Goal: Task Accomplishment & Management: Complete application form

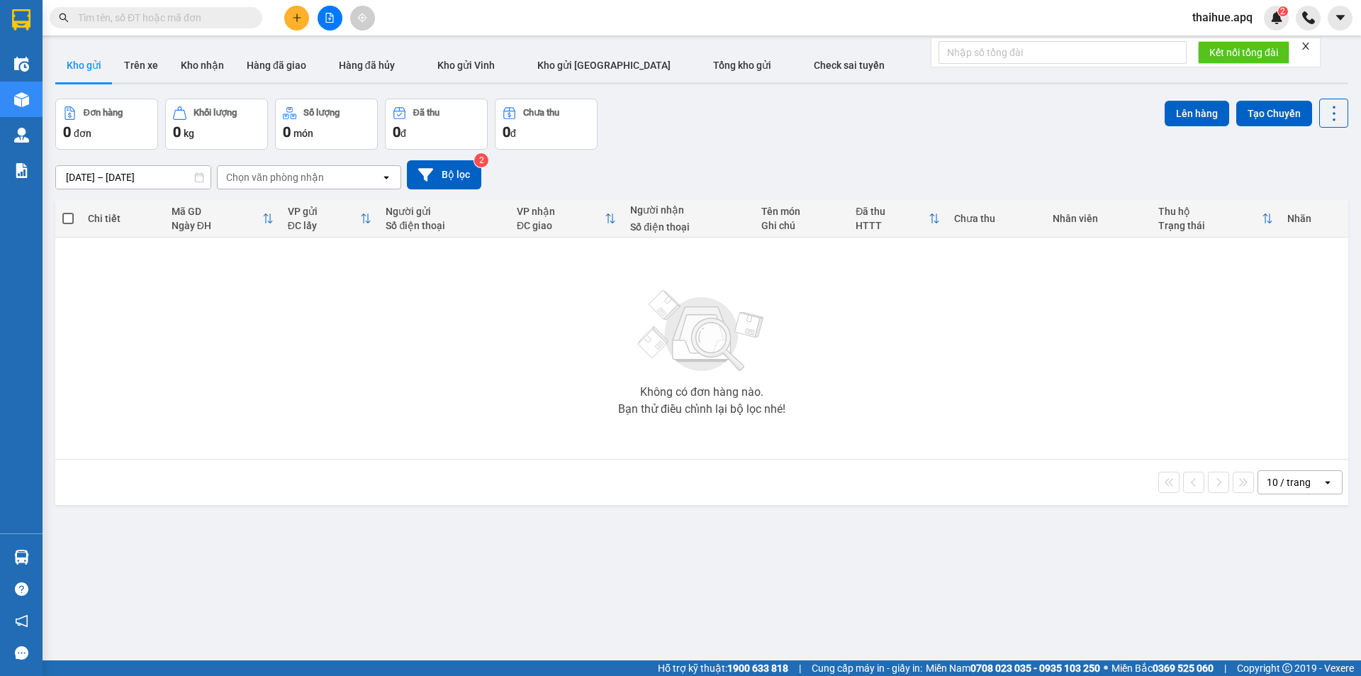
click at [1325, 483] on icon at bounding box center [1327, 482] width 5 height 3
click at [1285, 588] on span "50 / trang" at bounding box center [1280, 588] width 45 height 14
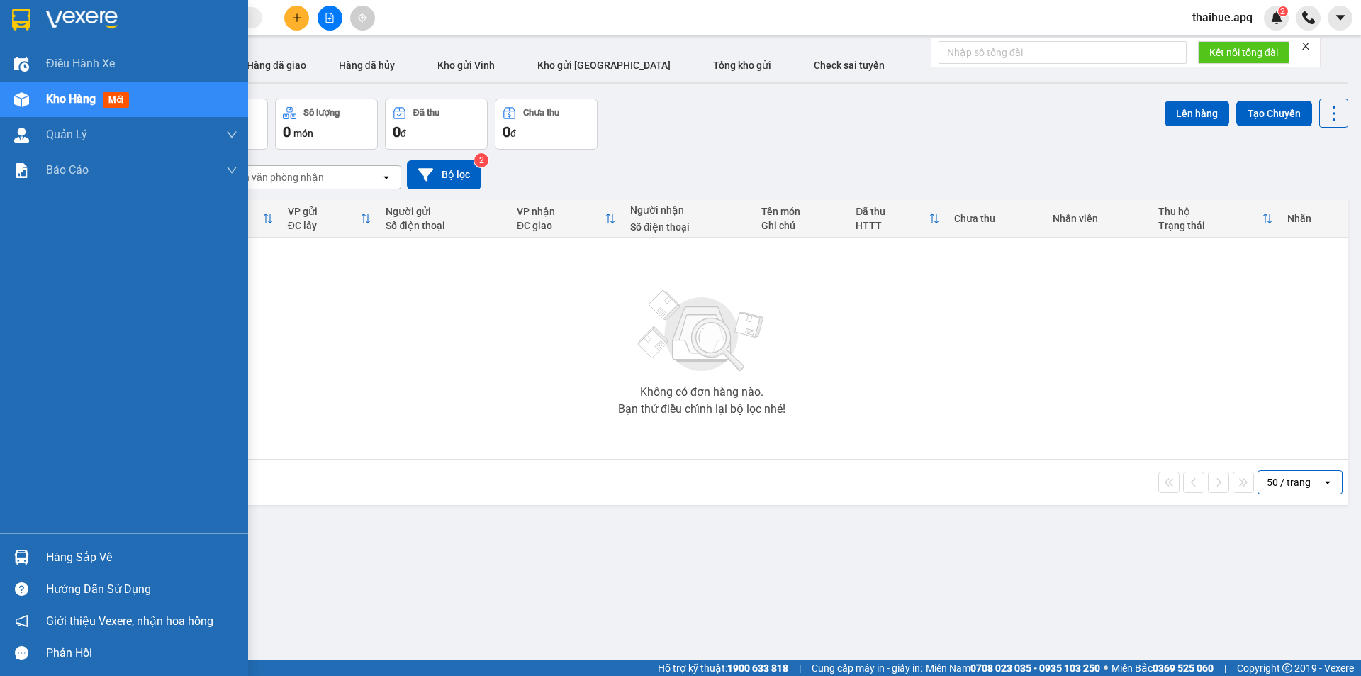
click at [56, 564] on div "Hàng sắp về" at bounding box center [141, 557] width 191 height 21
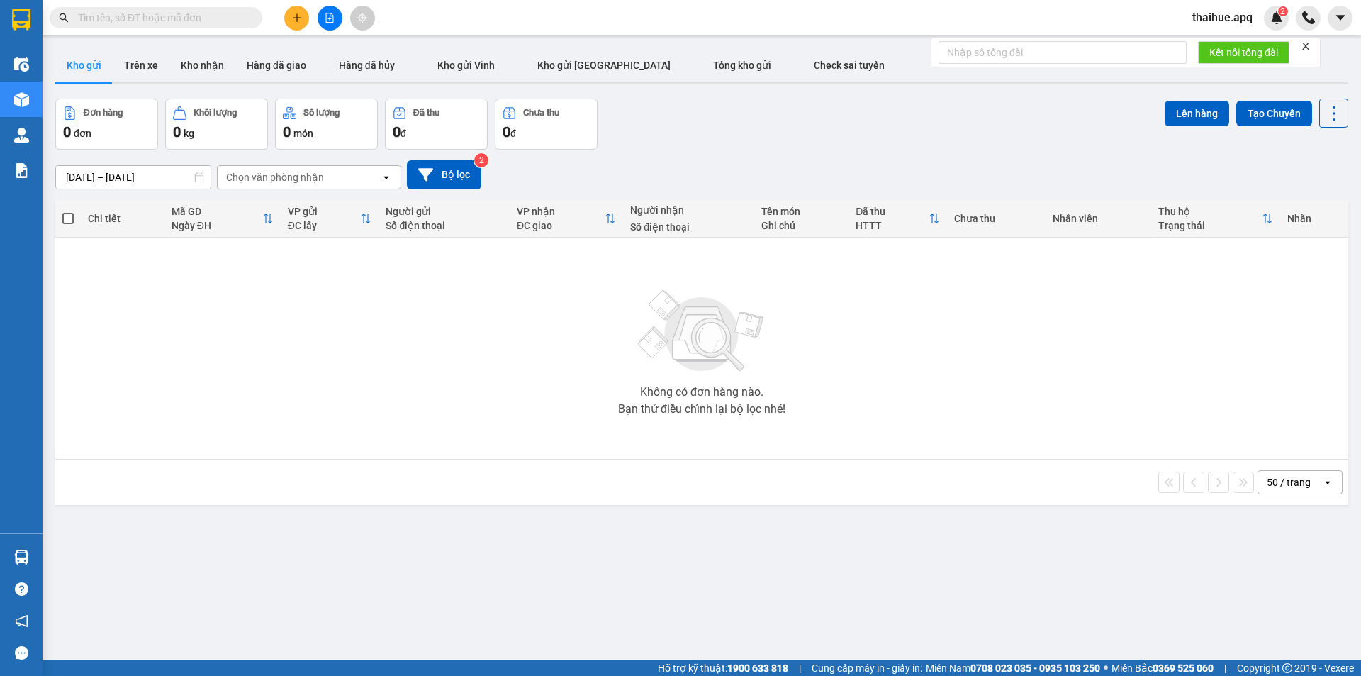
click at [486, 275] on section "Kết quả tìm kiếm ( 1 ) Bộ lọc Mã ĐH Trạng thái Món hàng Thu hộ Tổng cước Chưa c…" at bounding box center [680, 338] width 1361 height 676
click at [292, 18] on icon "plus" at bounding box center [297, 18] width 10 height 10
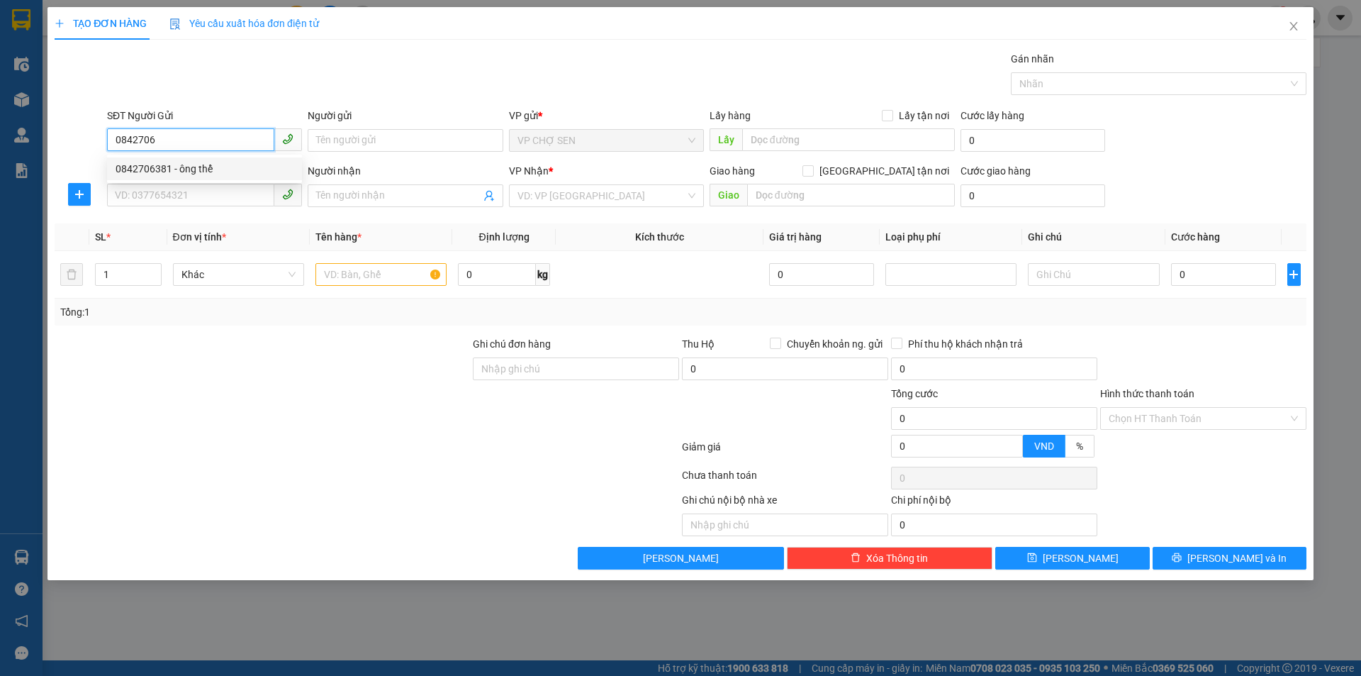
click at [157, 166] on div "0842706381 - ông thể" at bounding box center [205, 169] width 178 height 16
type input "0842706381"
type input "ông thể"
type input "0842706381"
click at [140, 196] on input "SĐT Người Nhận" at bounding box center [190, 195] width 167 height 23
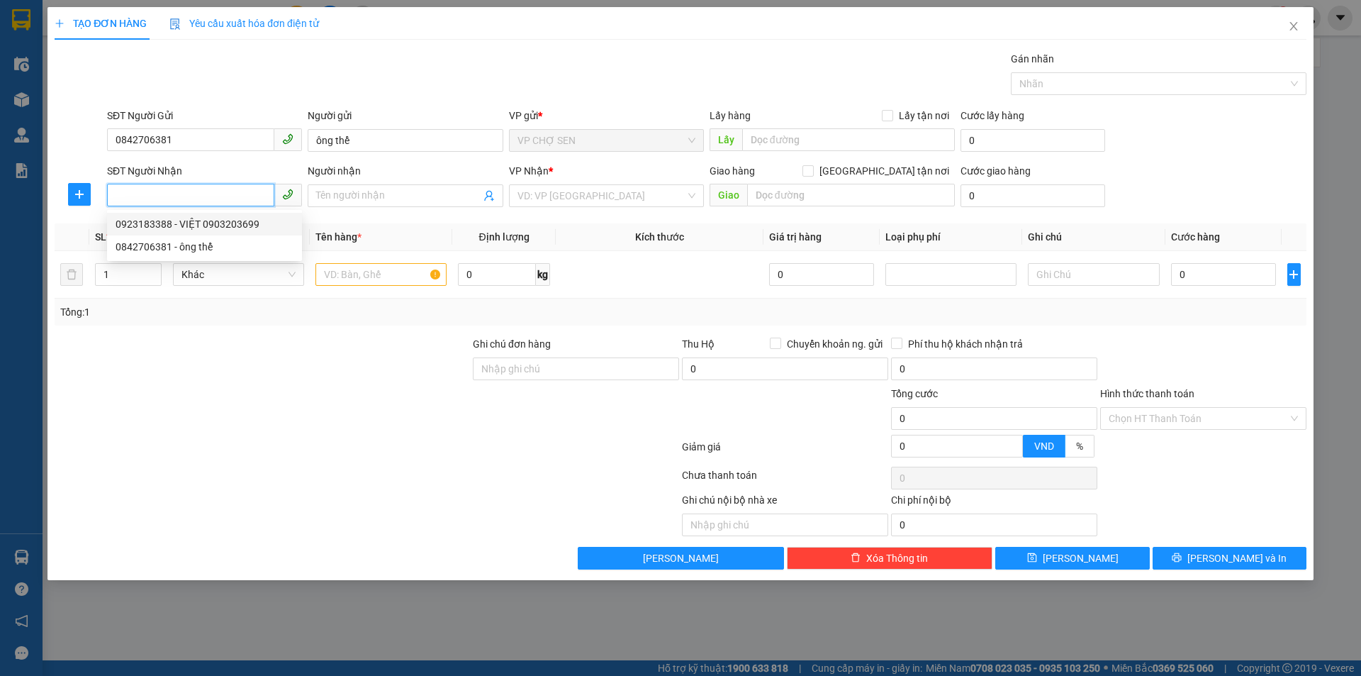
click at [187, 225] on div "0923183388 - VIỆT 0903203699" at bounding box center [205, 224] width 178 height 16
type input "0923183388"
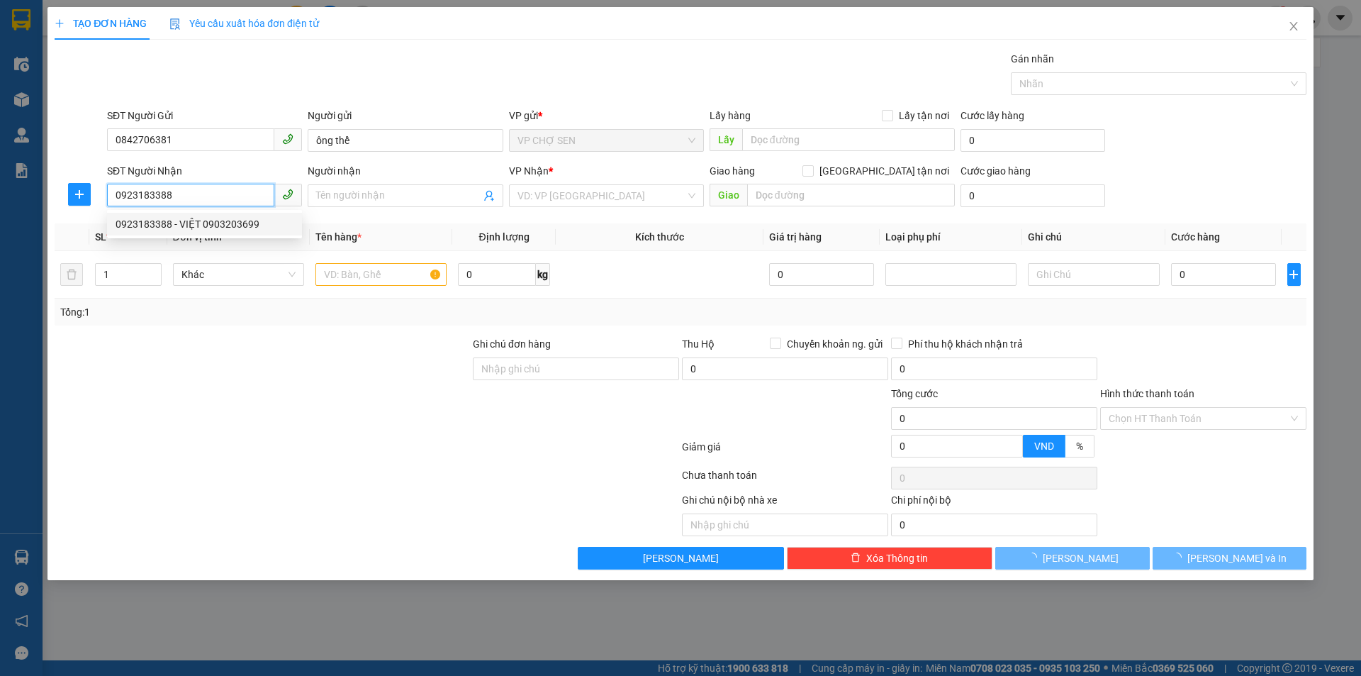
type input "VIỆT 0903203699"
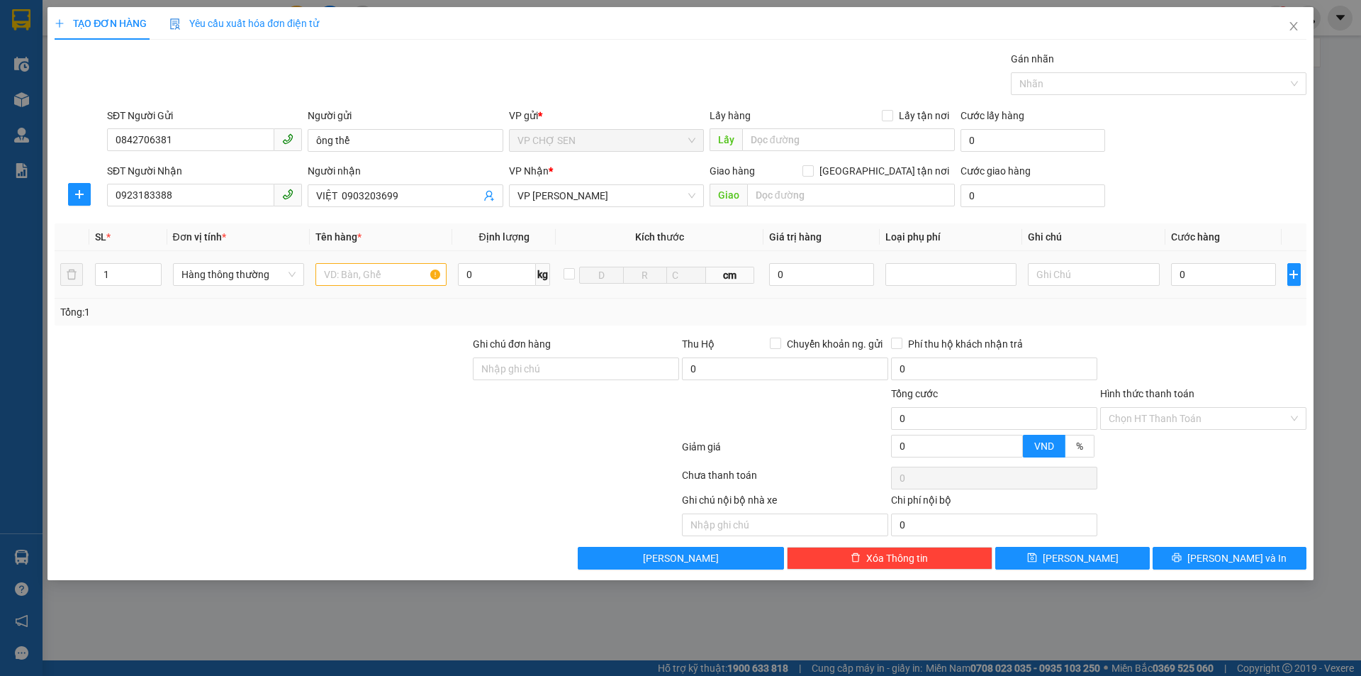
click at [325, 262] on div at bounding box center [380, 274] width 131 height 28
click at [325, 286] on div at bounding box center [380, 274] width 131 height 28
click at [324, 272] on input "text" at bounding box center [380, 274] width 131 height 23
type input "t"
type input "TP"
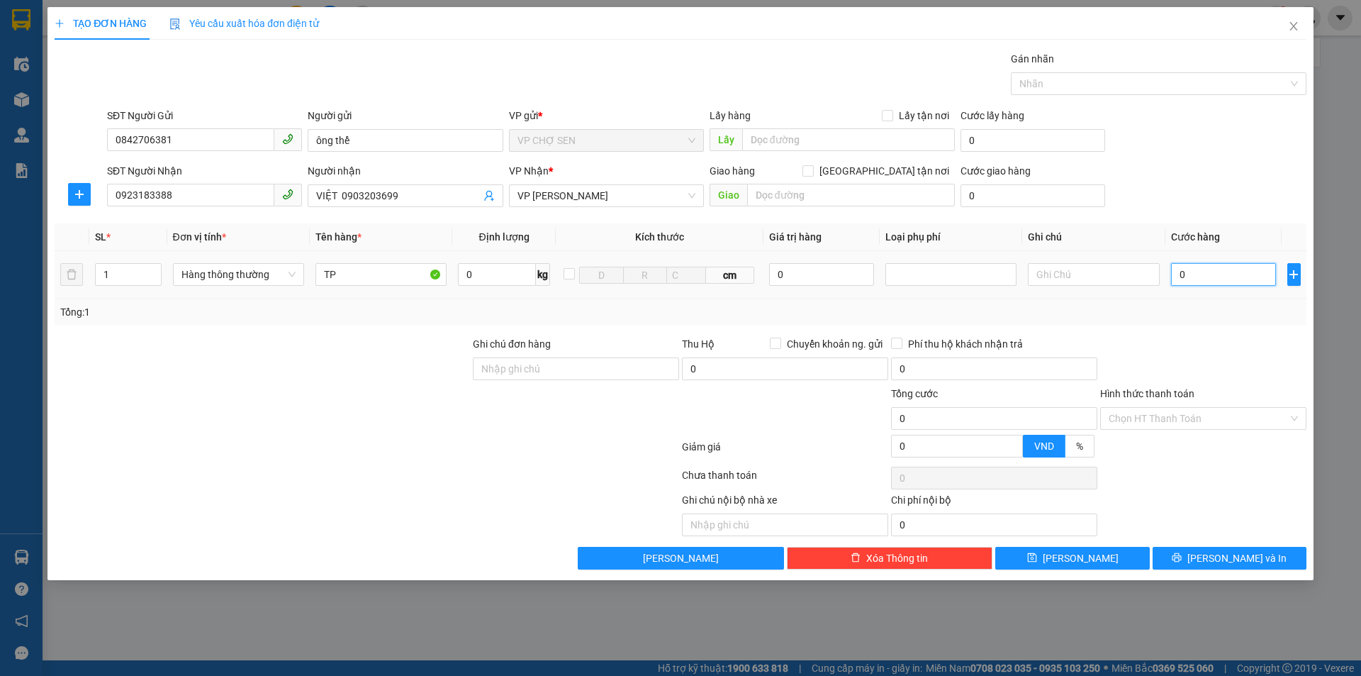
click at [1191, 272] on input "0" at bounding box center [1224, 274] width 106 height 23
type input "4"
type input "40"
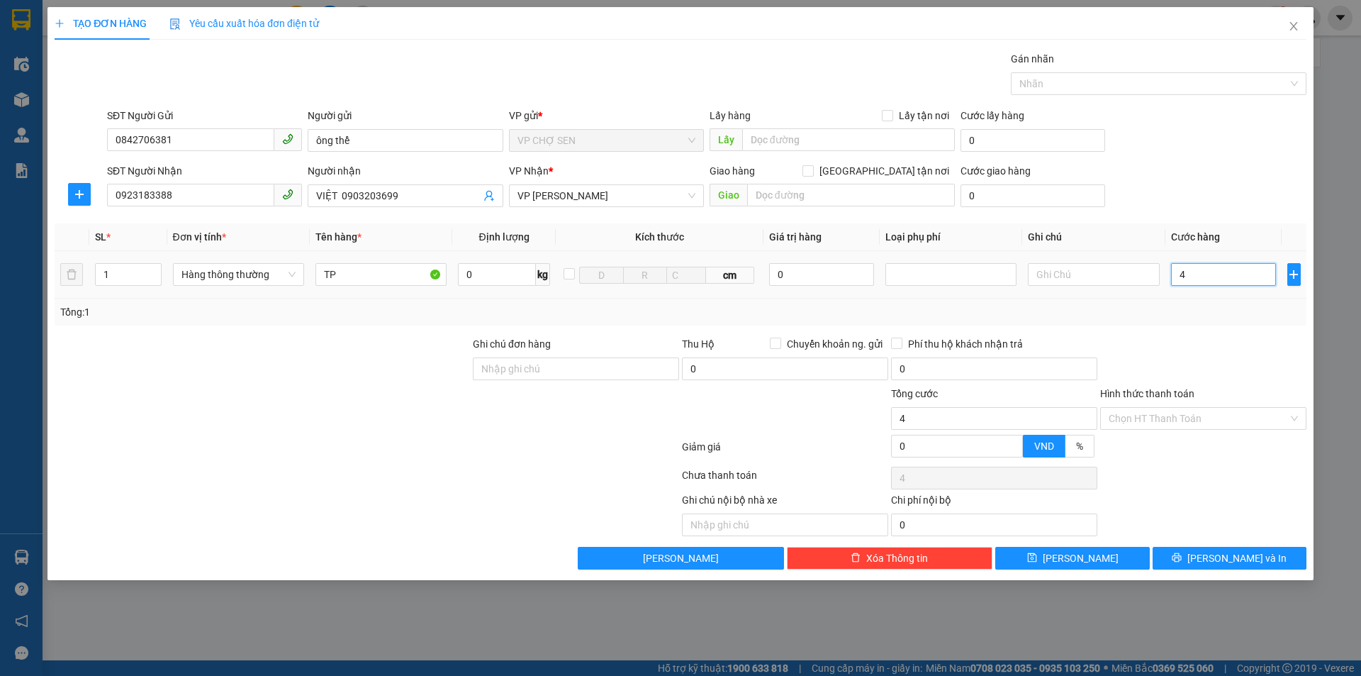
type input "40"
type input "400"
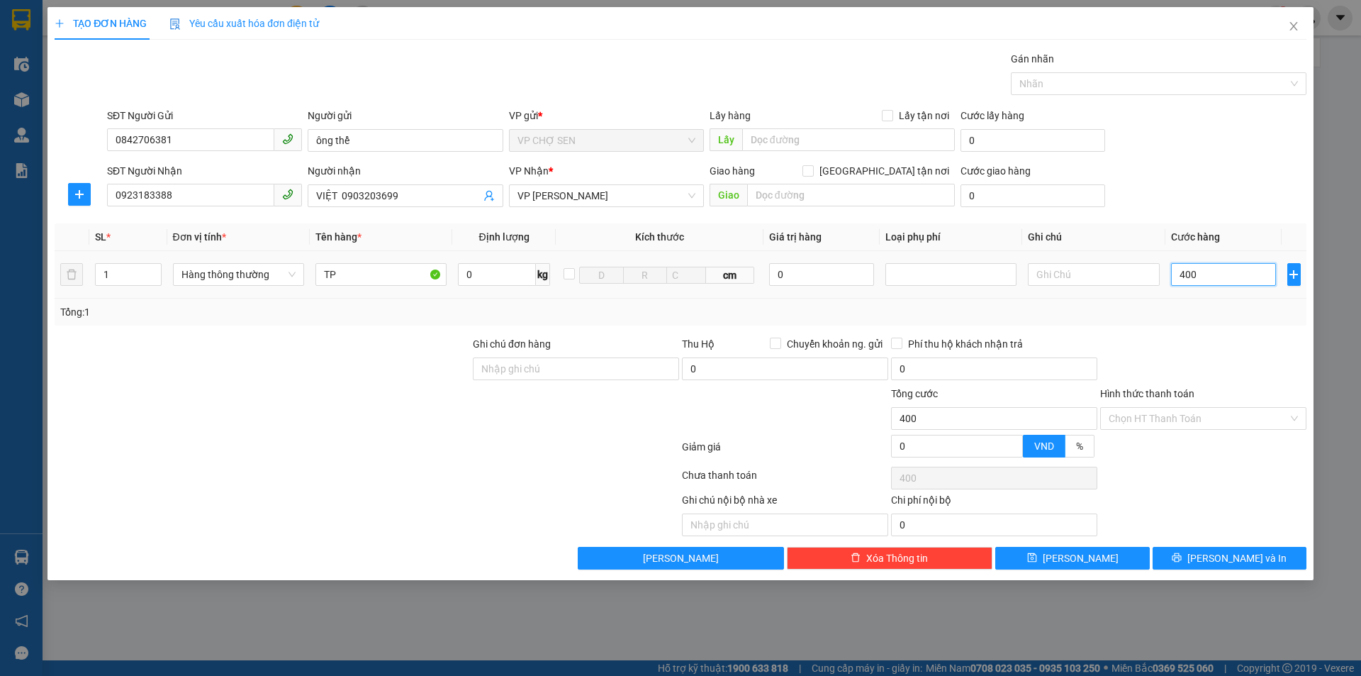
type input "4.000"
type input "40.000"
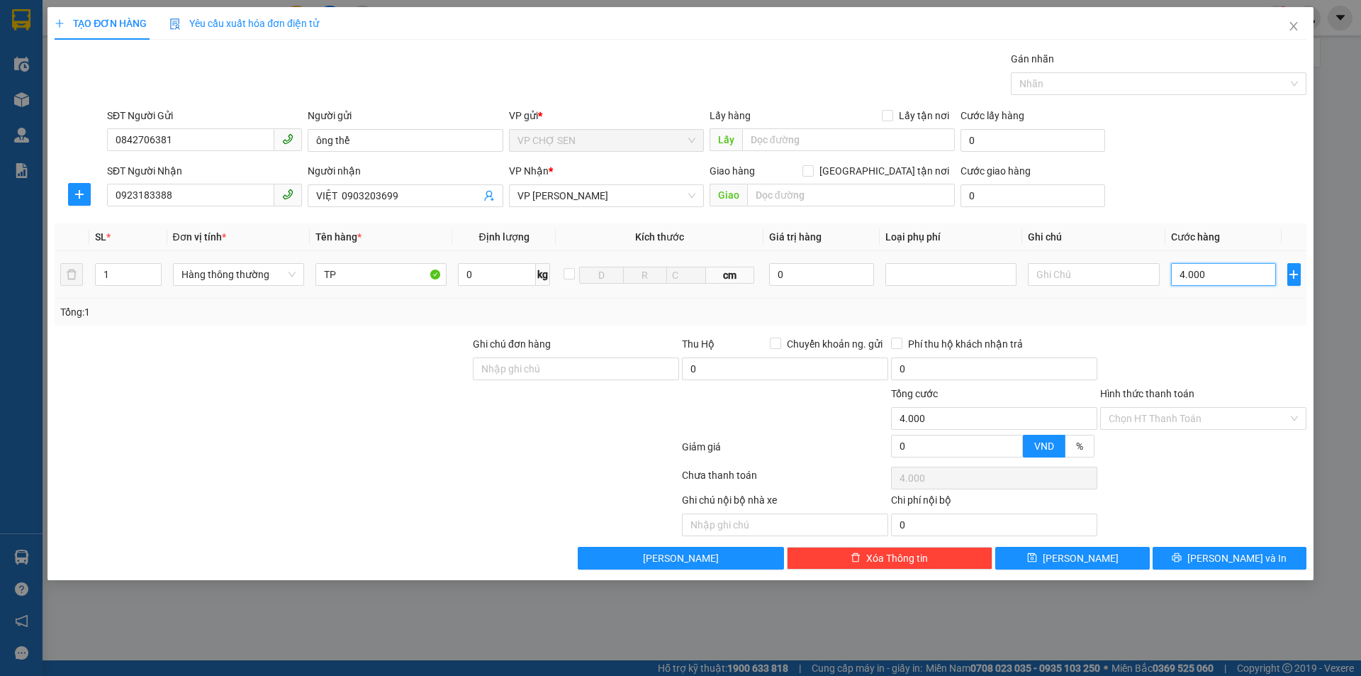
type input "40.000"
click at [1191, 415] on input "Hình thức thanh toán" at bounding box center [1198, 418] width 179 height 21
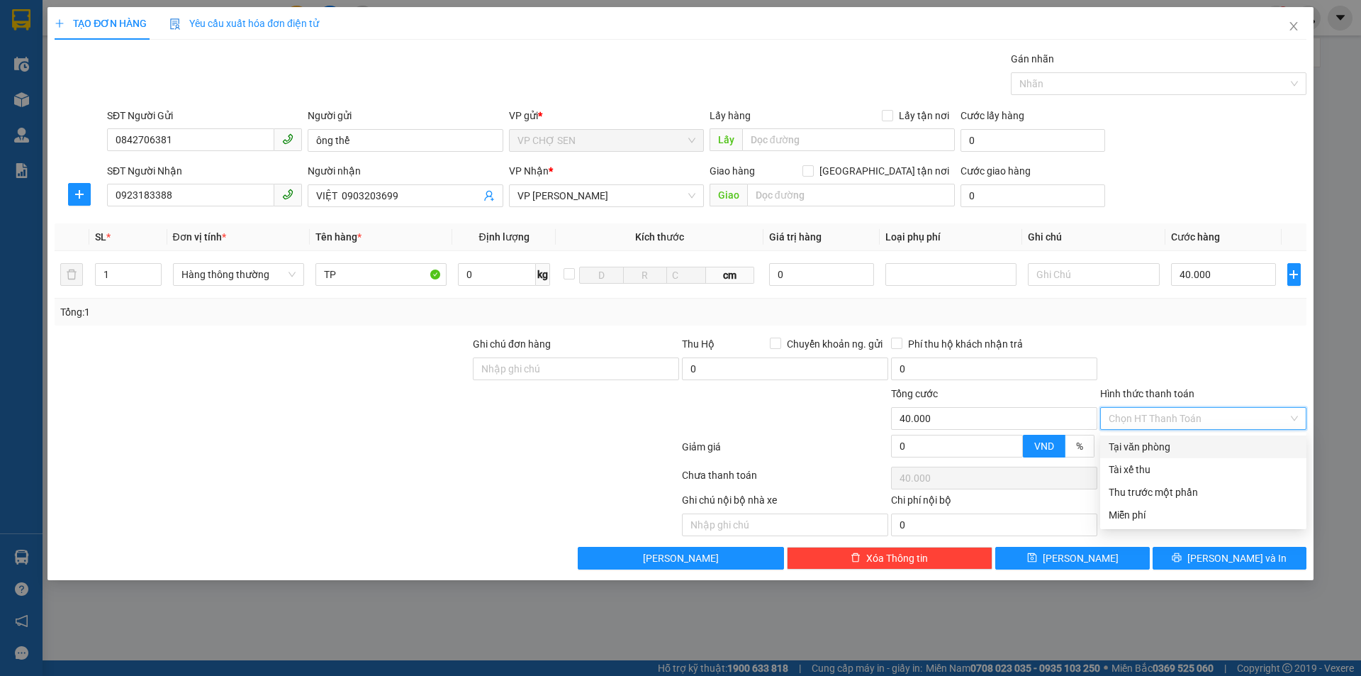
click at [1143, 453] on div "Tại văn phòng" at bounding box center [1203, 447] width 189 height 16
type input "0"
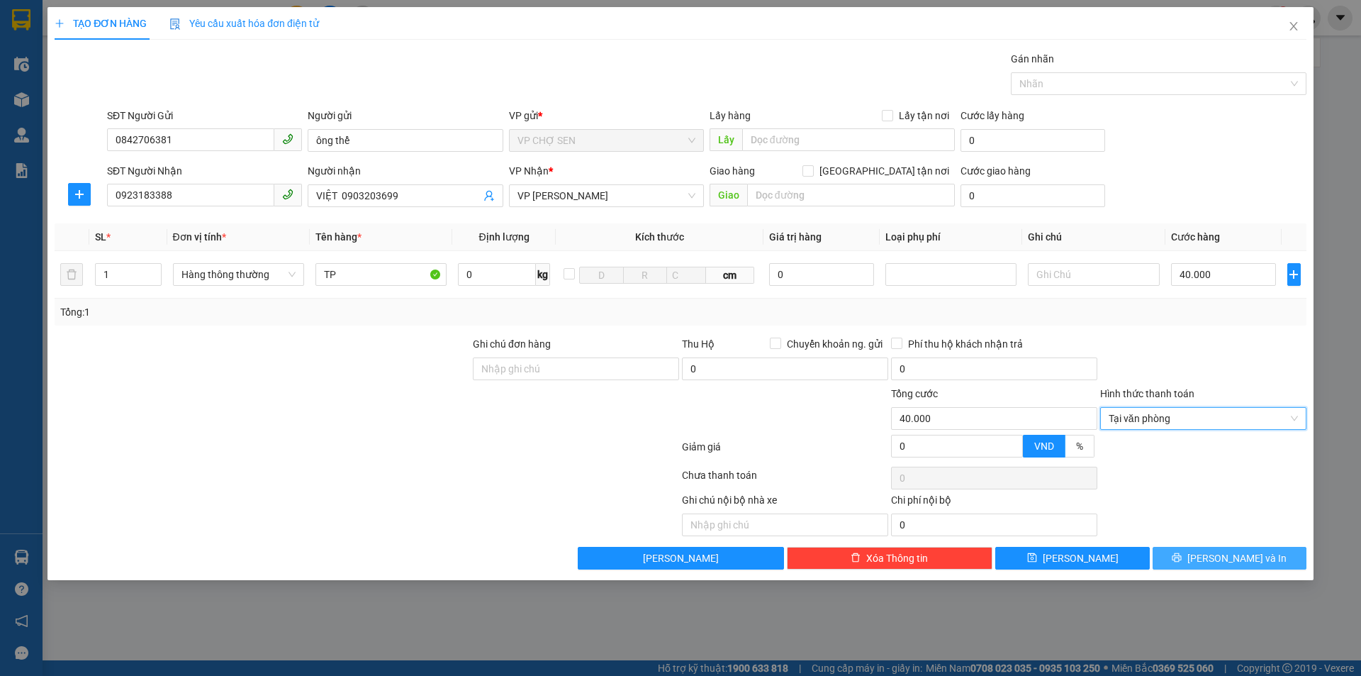
click at [1182, 557] on icon "printer" at bounding box center [1177, 557] width 10 height 10
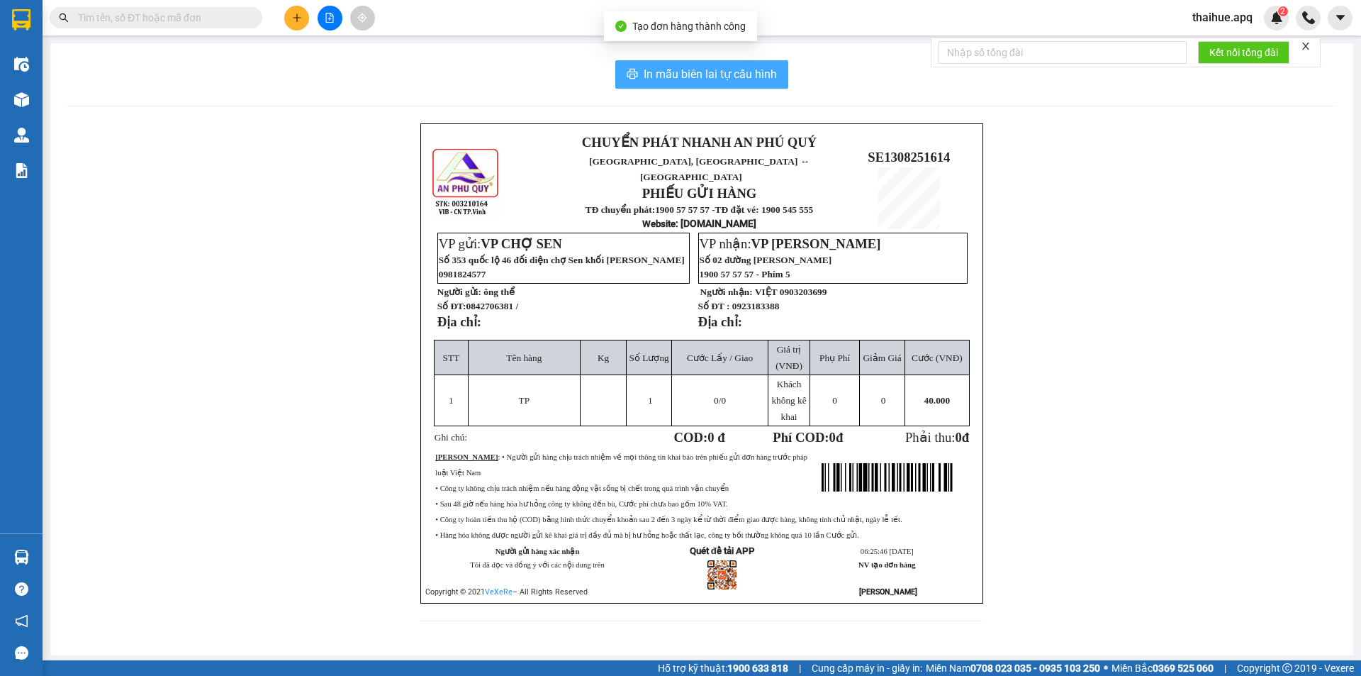
click at [720, 77] on span "In mẫu biên lai tự cấu hình" at bounding box center [710, 74] width 133 height 18
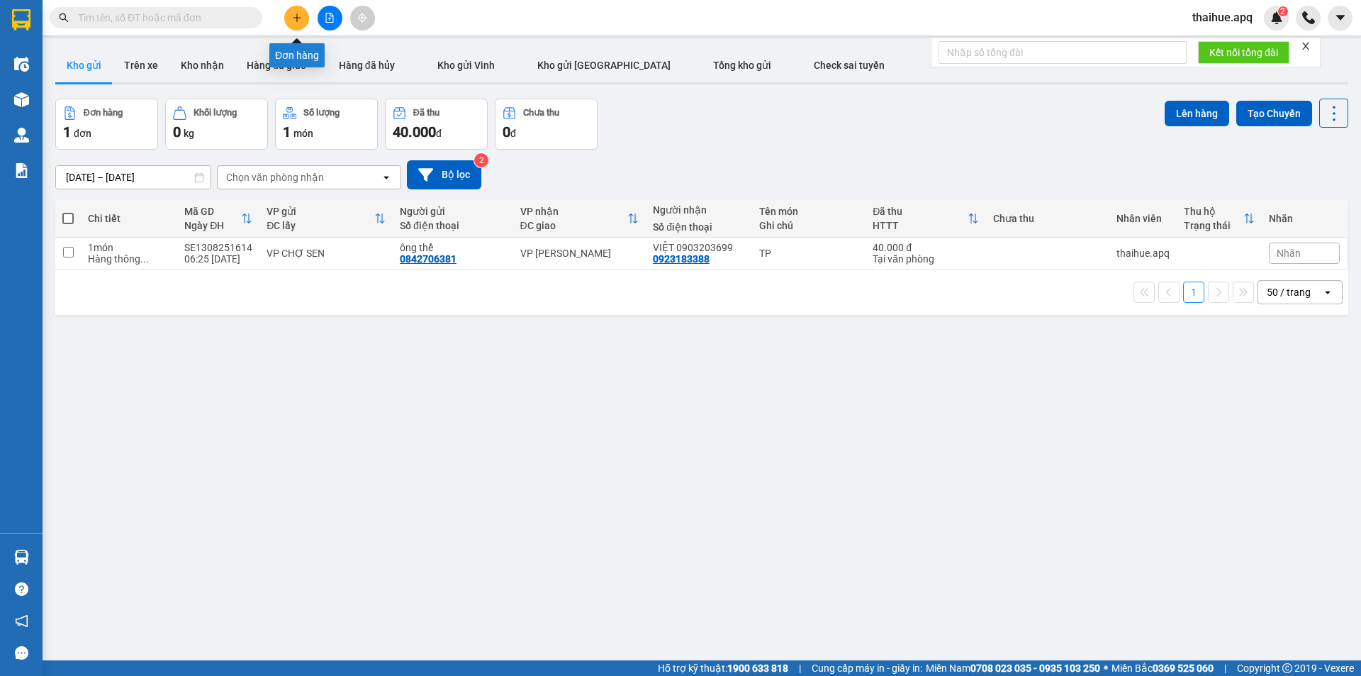
click at [293, 20] on icon "plus" at bounding box center [297, 18] width 10 height 10
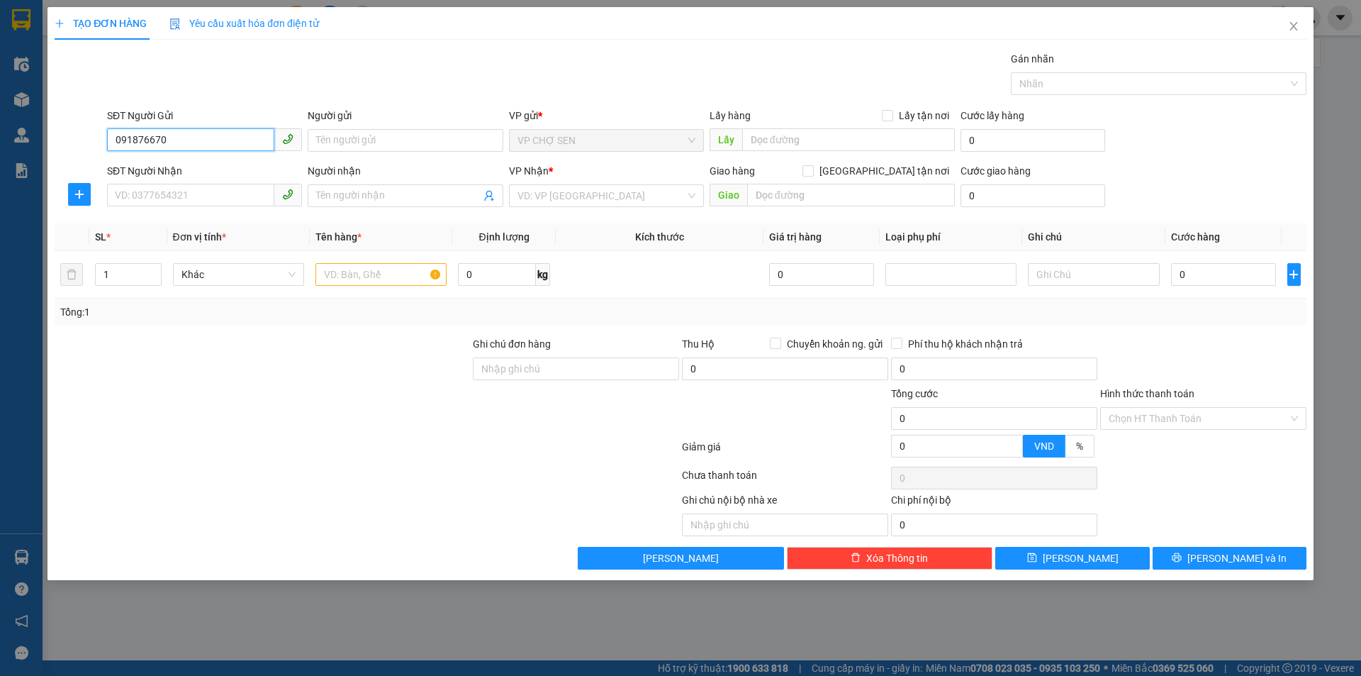
type input "0918766706"
click at [203, 167] on div "0918766706 - c thùy" at bounding box center [205, 169] width 178 height 16
type input "c thùy"
type input "0918766706"
click at [178, 191] on input "SĐT Người Nhận" at bounding box center [190, 195] width 167 height 23
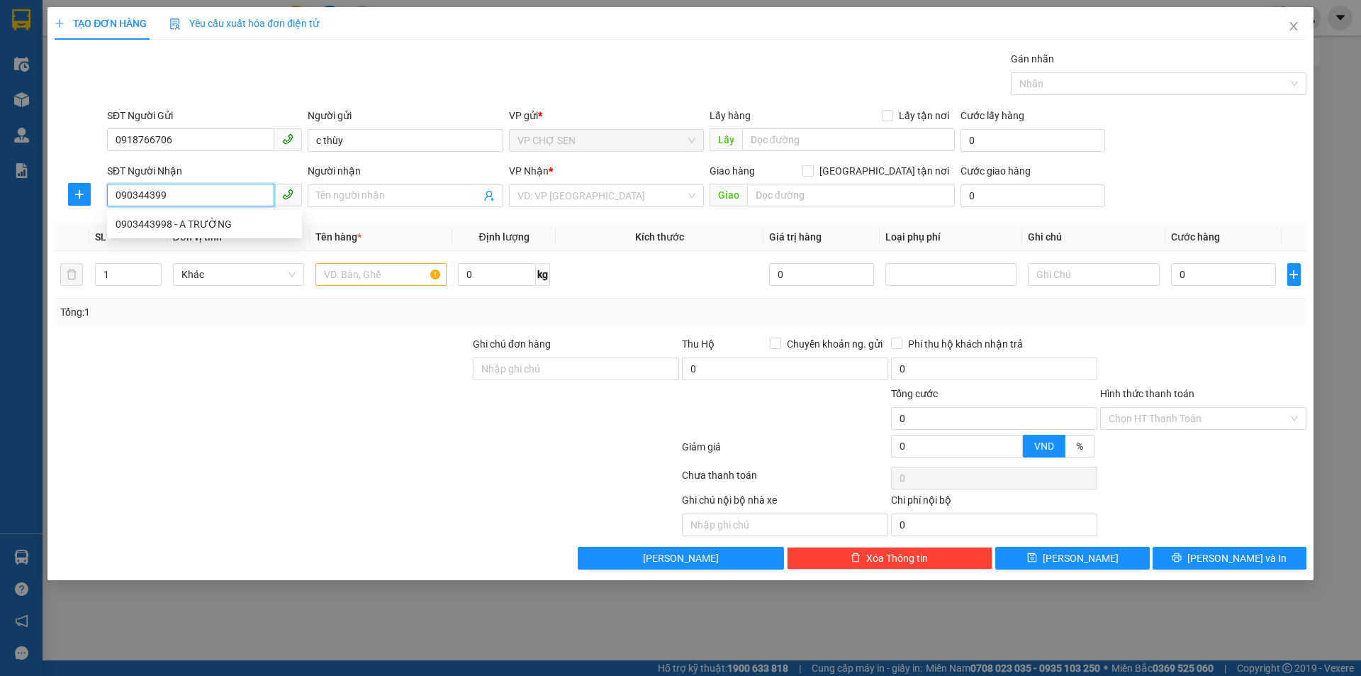
type input "0903443998"
click at [197, 230] on div "0903443998 - A TRƯỜNG" at bounding box center [205, 224] width 178 height 16
type input "A TRƯỜNG"
type input "0903443998"
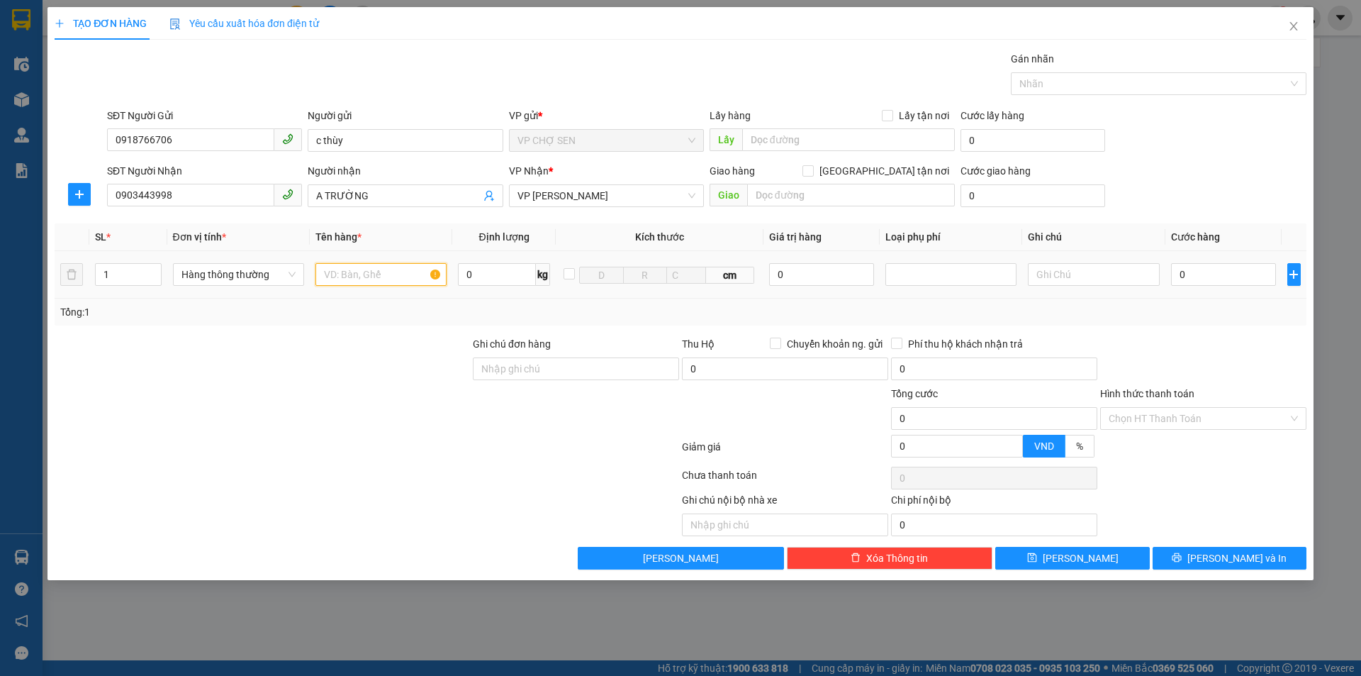
click at [329, 271] on input "text" at bounding box center [380, 274] width 131 height 23
type input "LÕI LỌC NƯỚC"
click at [1180, 266] on input "0" at bounding box center [1224, 274] width 106 height 23
type input "3"
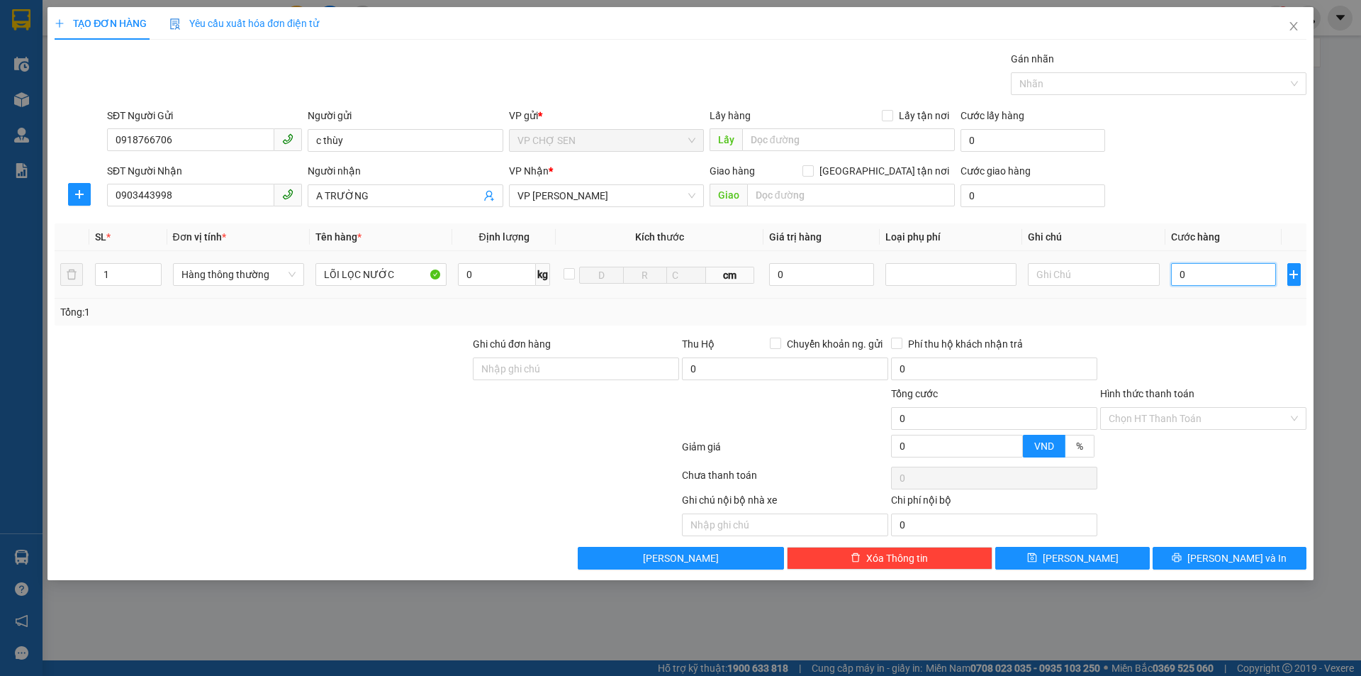
type input "3"
type input "30"
type input "300"
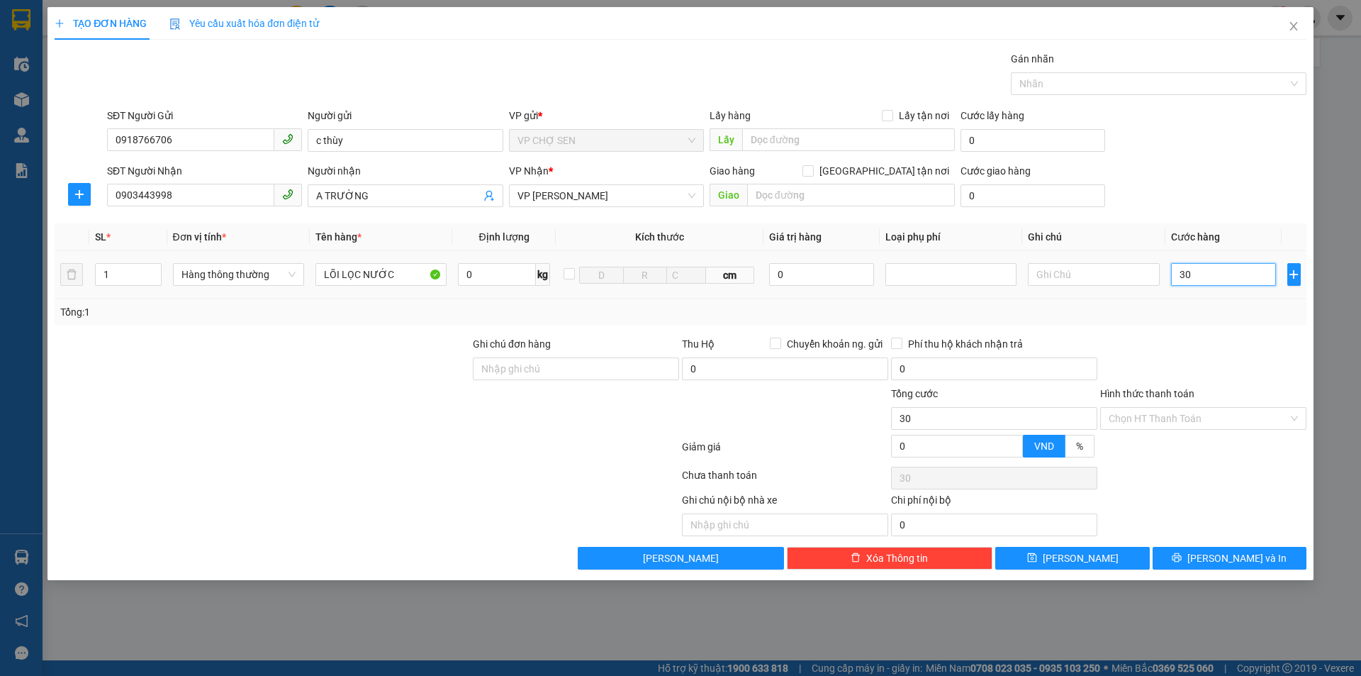
type input "300"
type input "3.000"
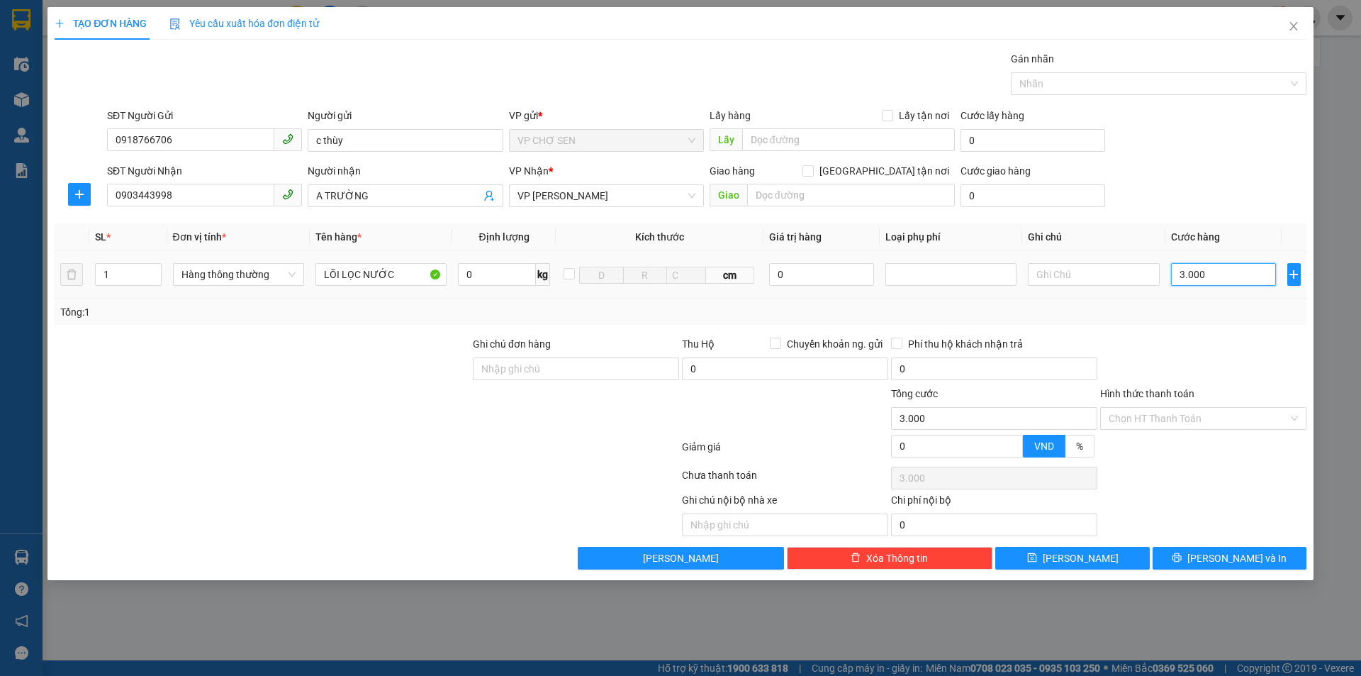
type input "30.000"
click at [696, 366] on input "0" at bounding box center [785, 368] width 206 height 23
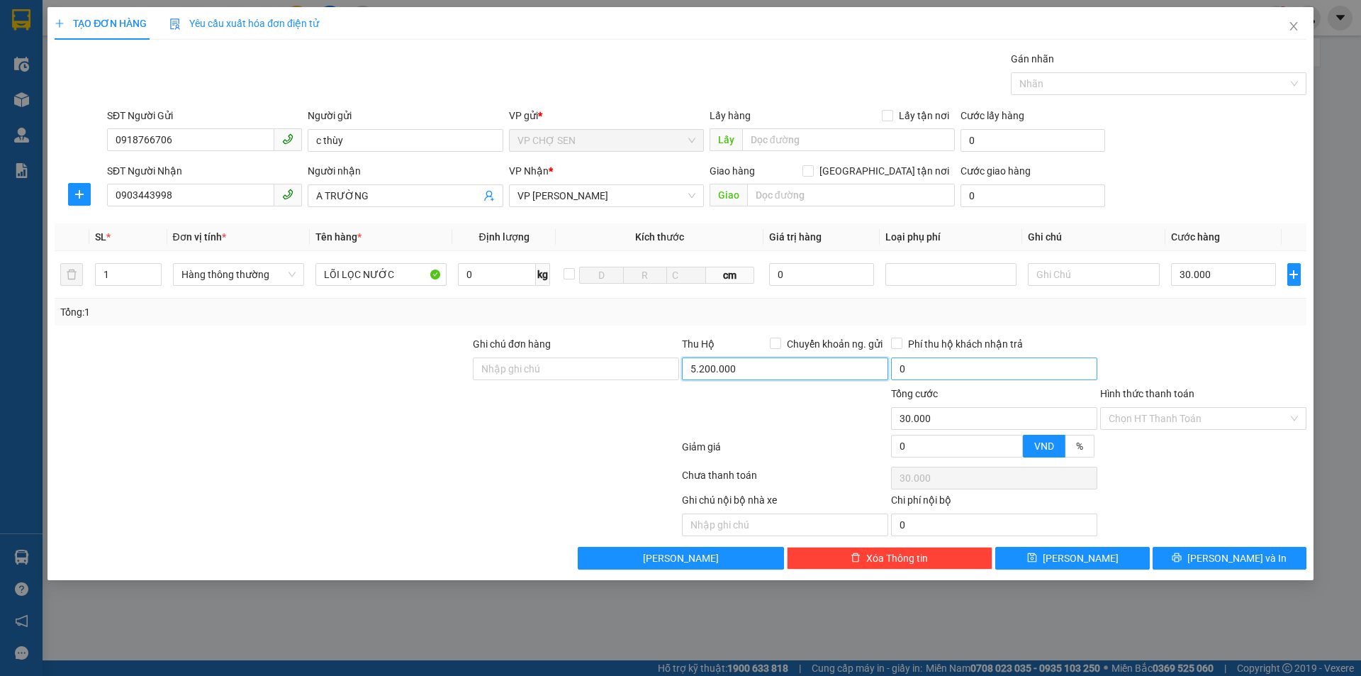
type input "5.200.000"
type input "30.000"
click at [899, 365] on input "30.000" at bounding box center [994, 368] width 206 height 23
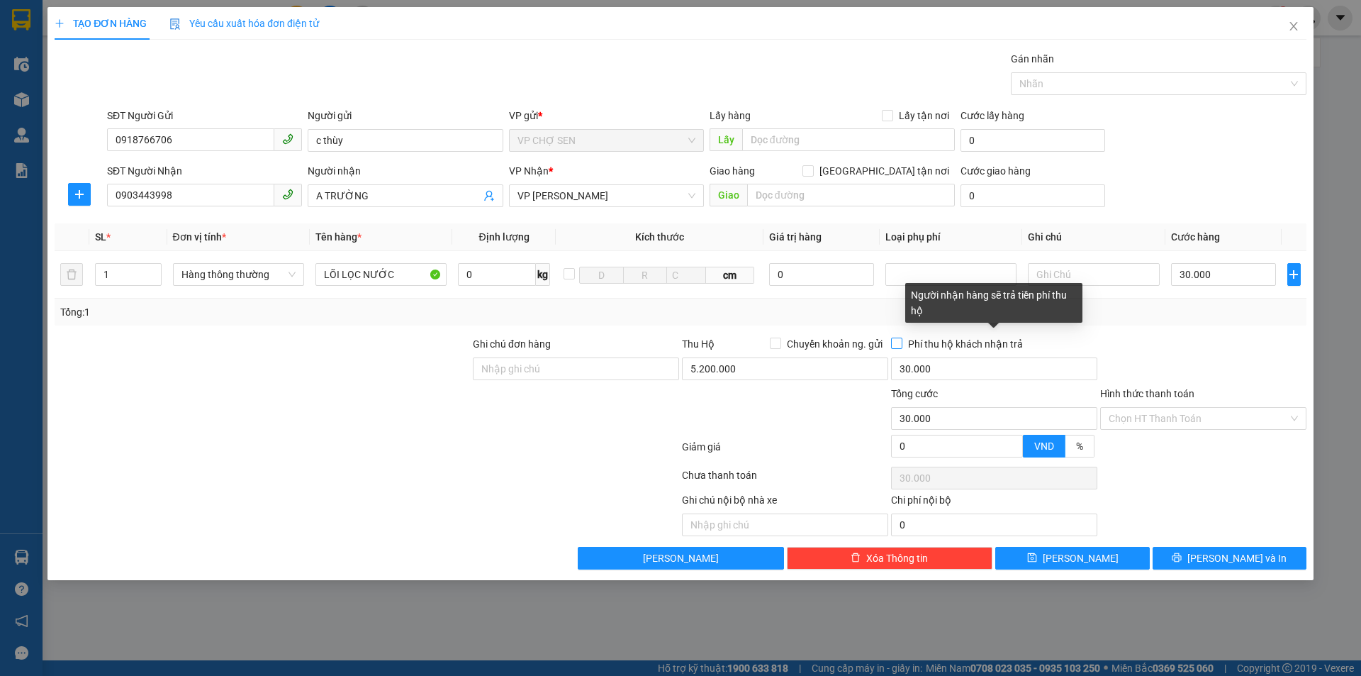
click at [897, 343] on input "Phí thu hộ khách nhận trả" at bounding box center [896, 342] width 10 height 10
checkbox input "true"
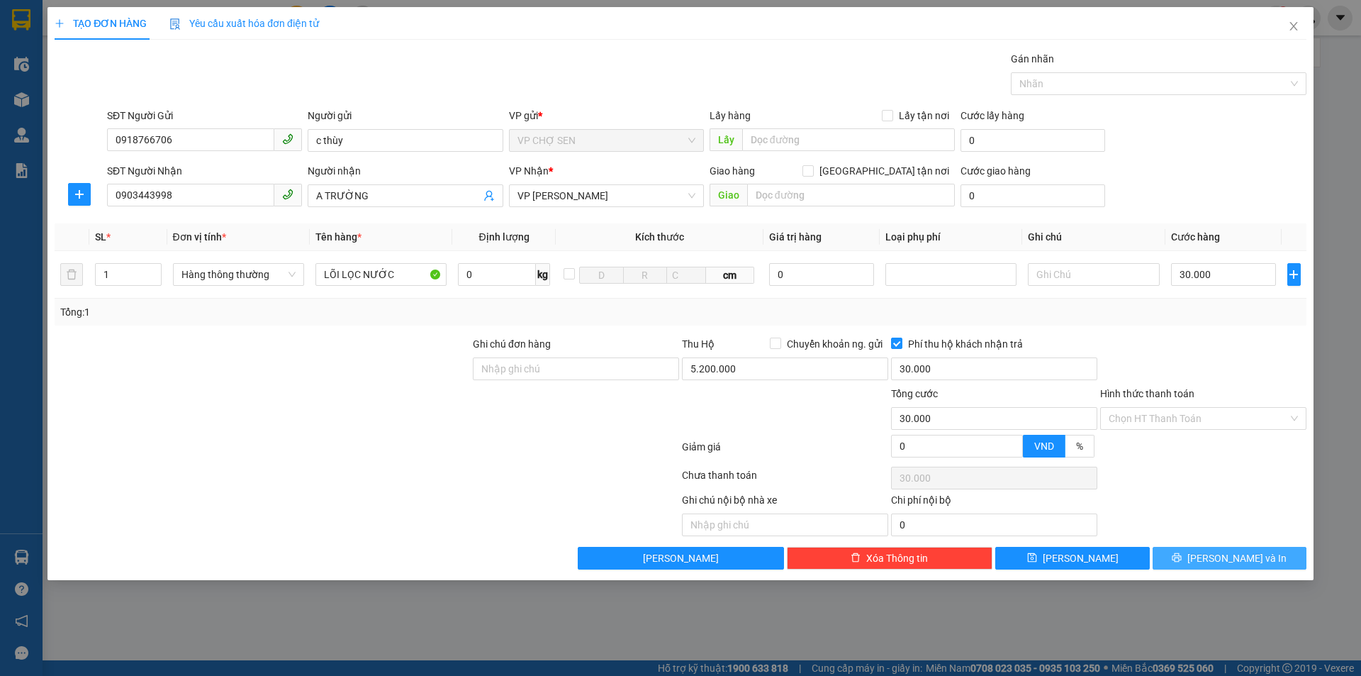
click at [1238, 559] on span "[PERSON_NAME] và In" at bounding box center [1236, 558] width 99 height 16
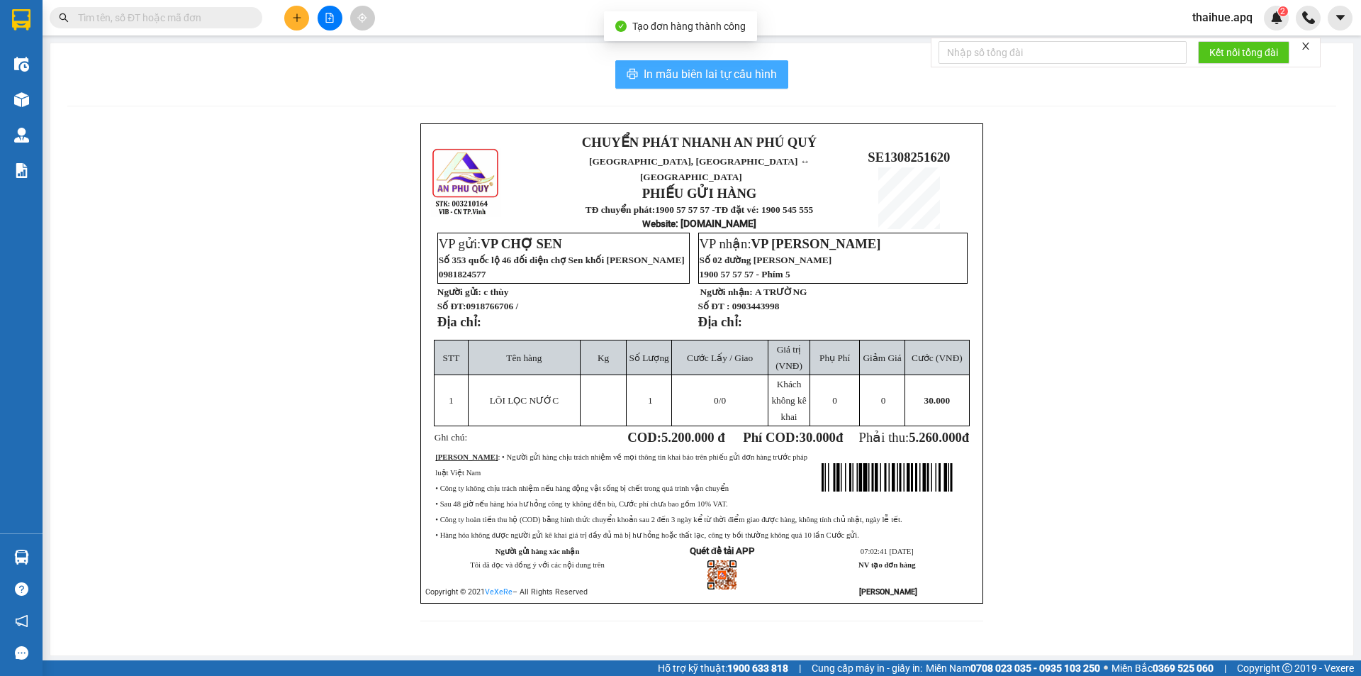
click at [696, 71] on span "In mẫu biên lai tự cấu hình" at bounding box center [710, 74] width 133 height 18
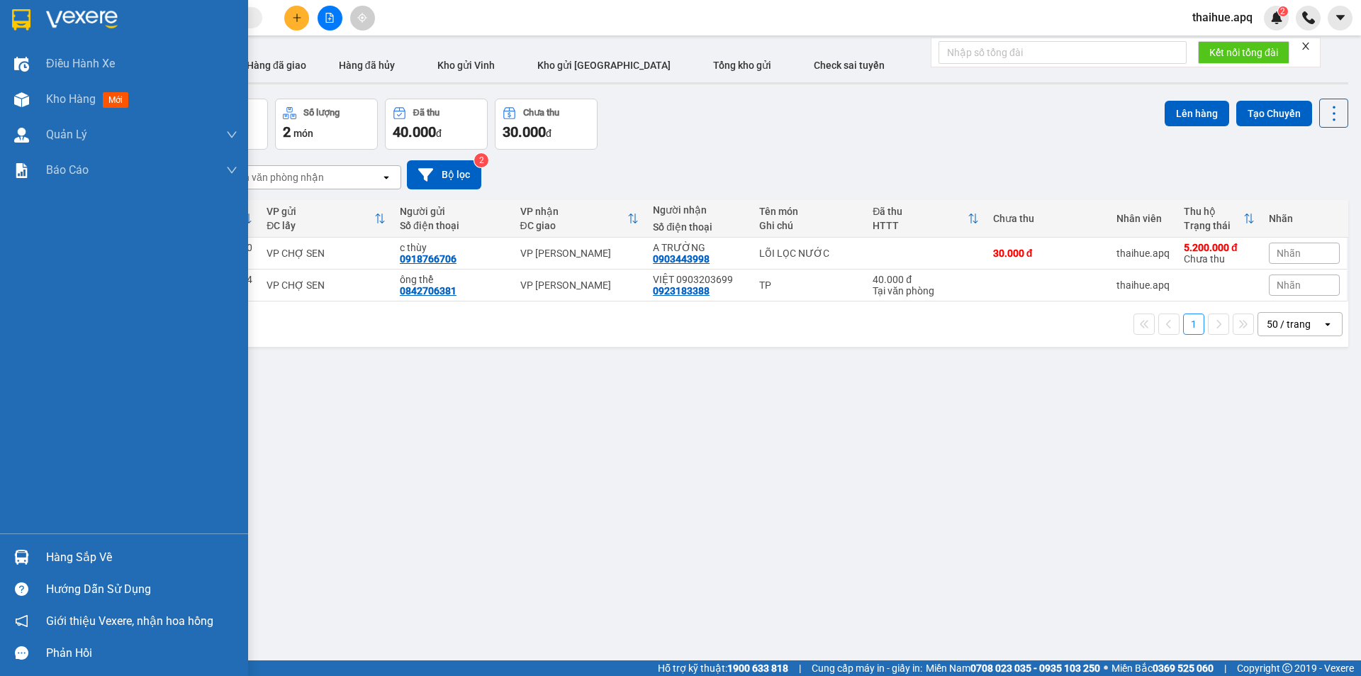
click at [69, 559] on div "Hàng sắp về" at bounding box center [141, 557] width 191 height 21
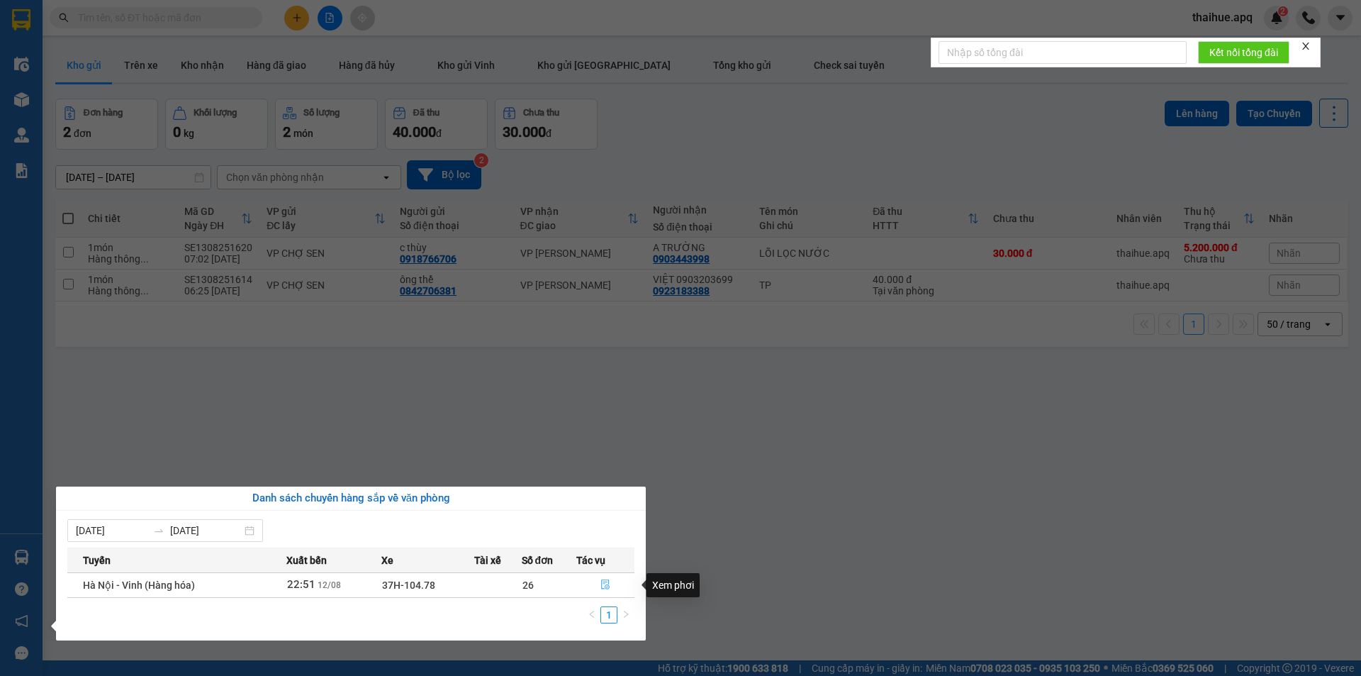
click at [606, 582] on icon "file-done" at bounding box center [605, 585] width 9 height 10
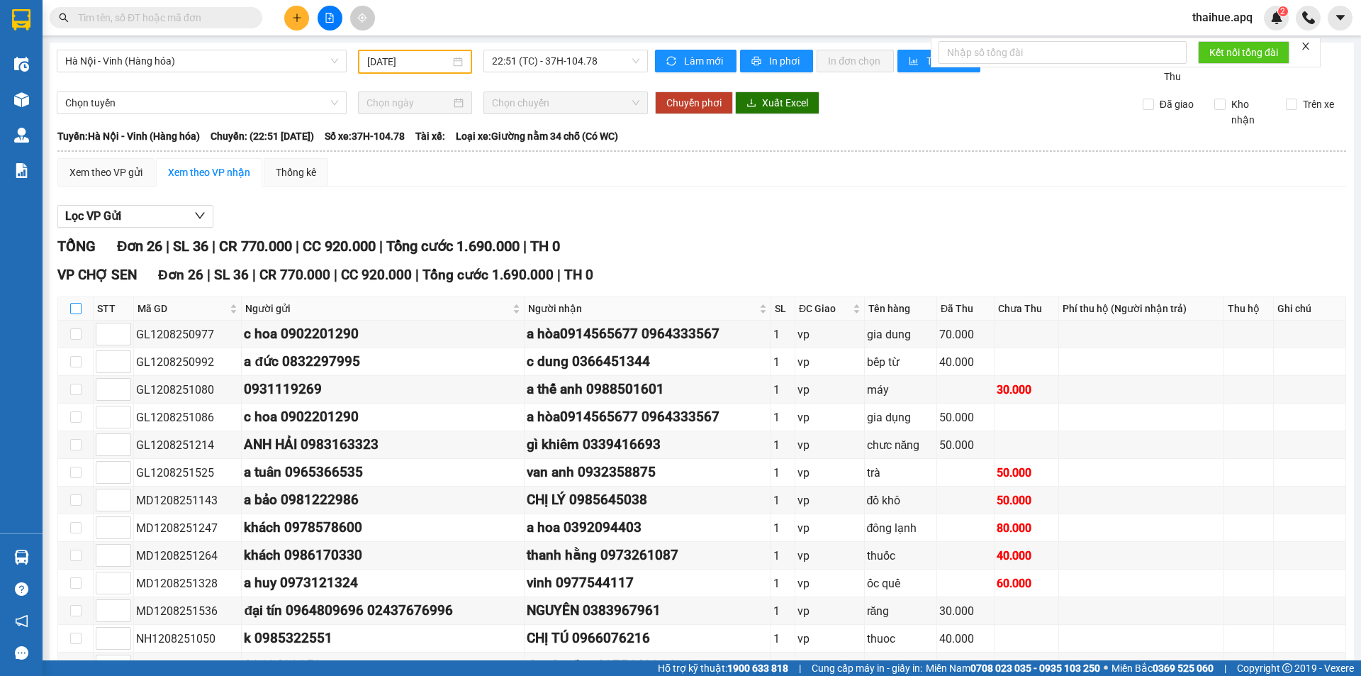
click at [73, 305] on input "checkbox" at bounding box center [75, 308] width 11 height 11
checkbox input "true"
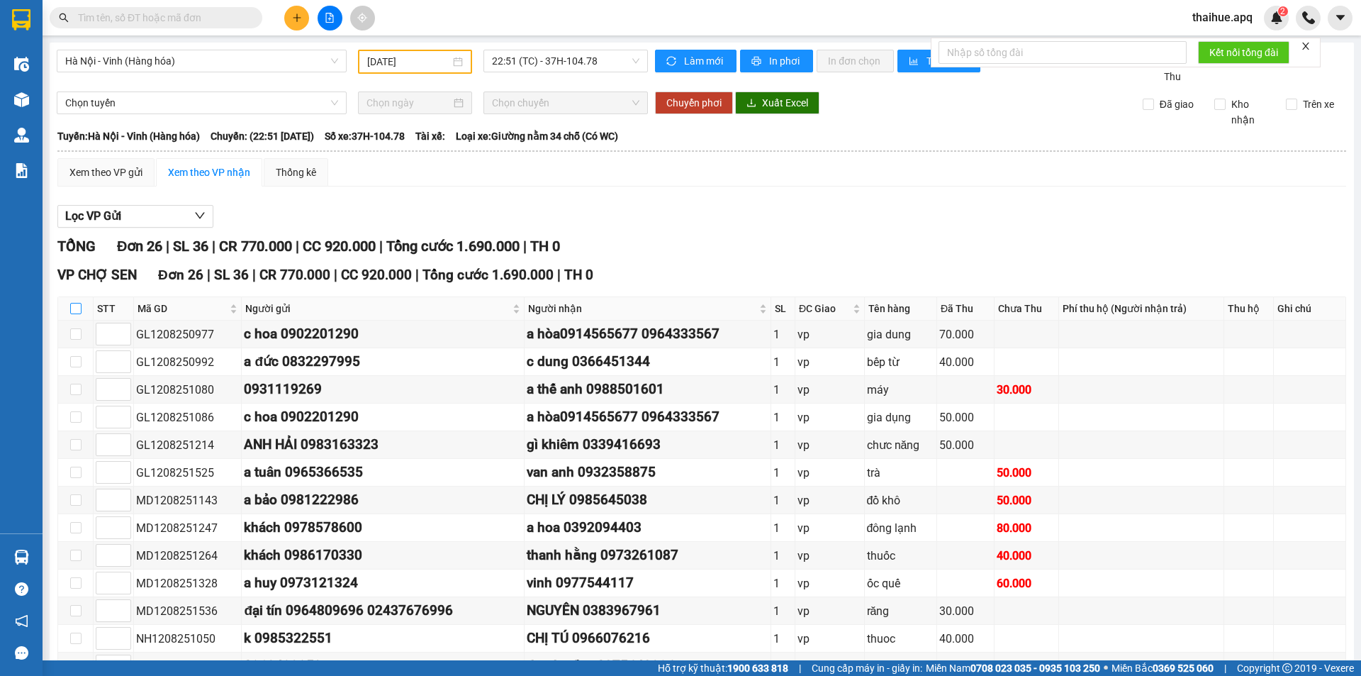
checkbox input "true"
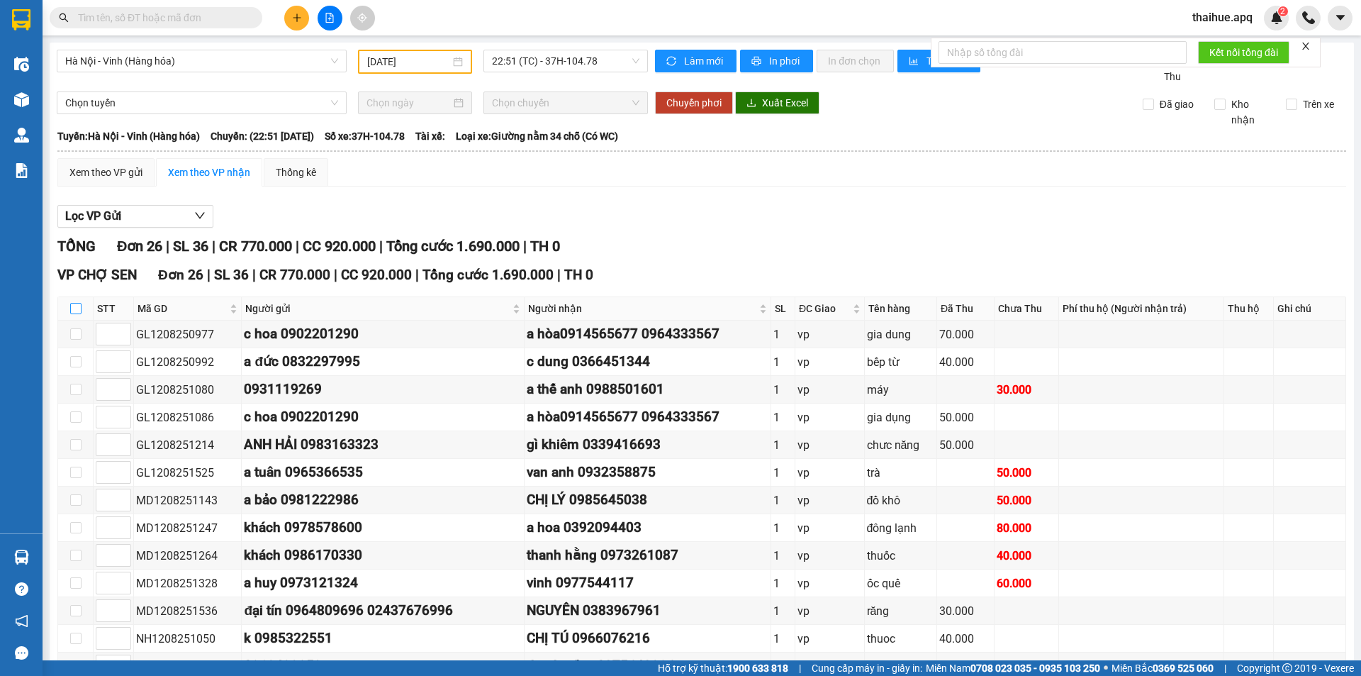
checkbox input "true"
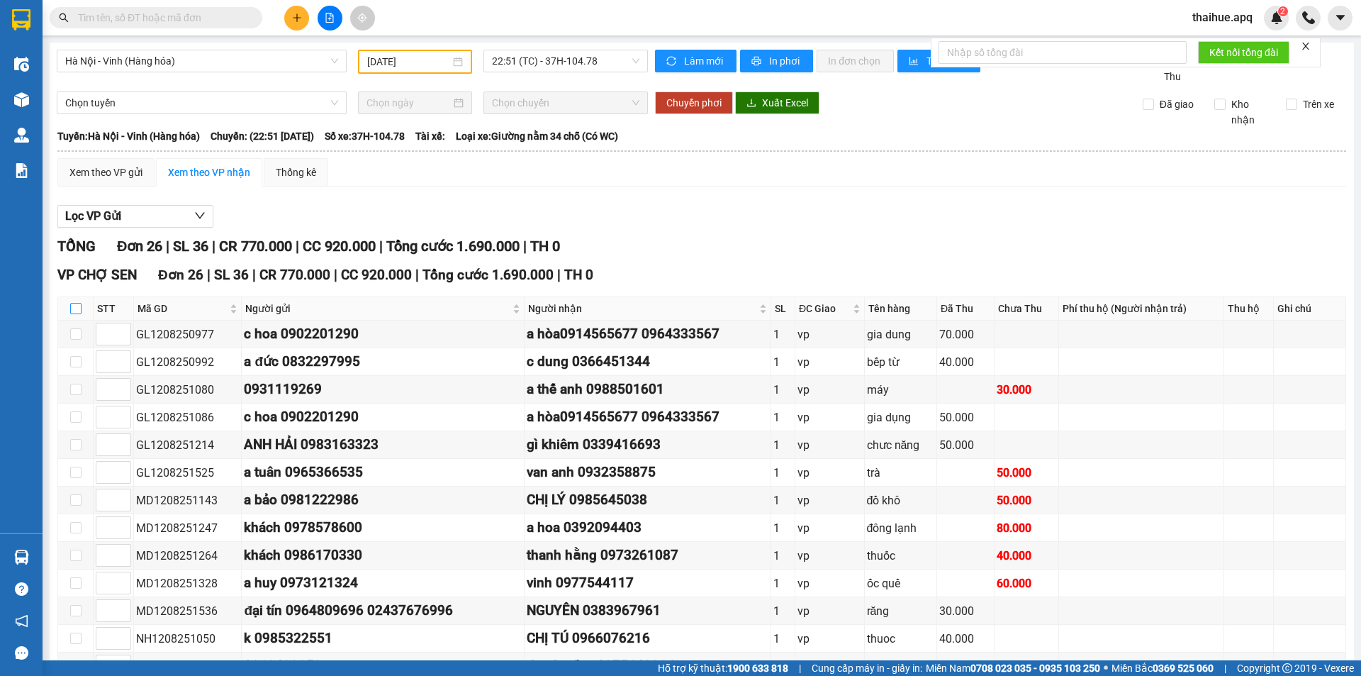
checkbox input "true"
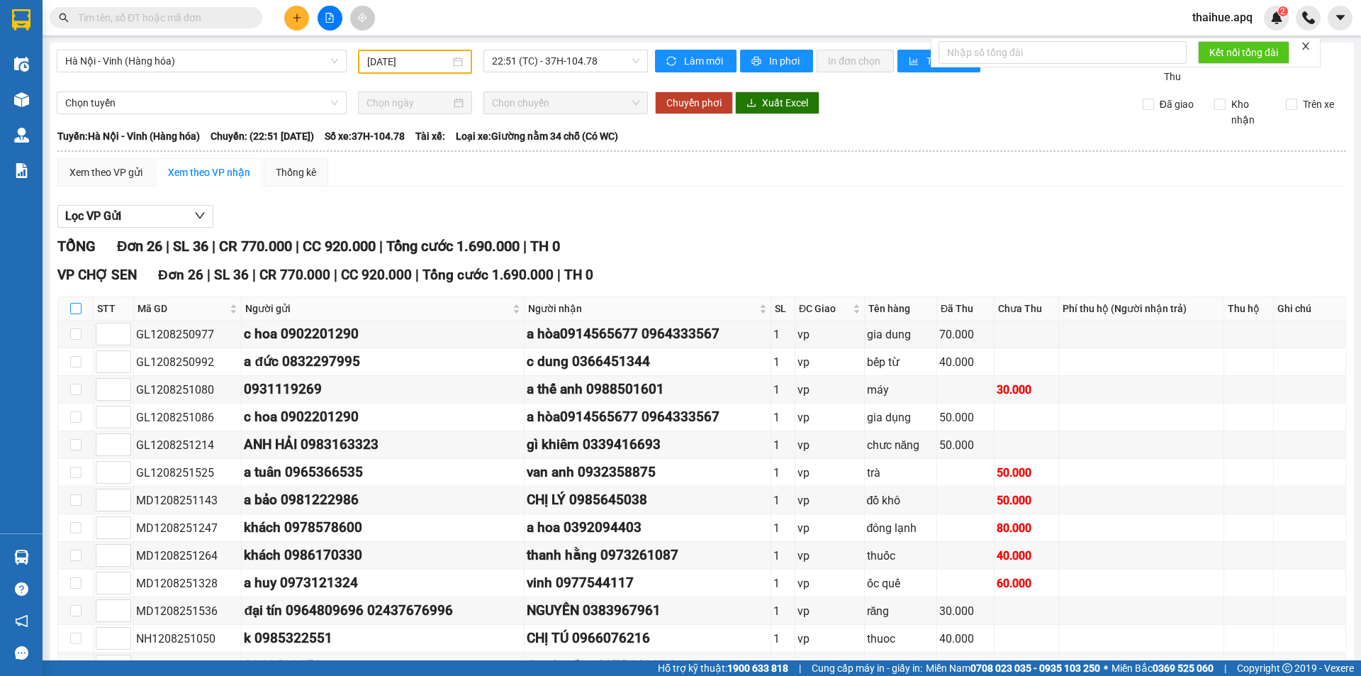
checkbox input "true"
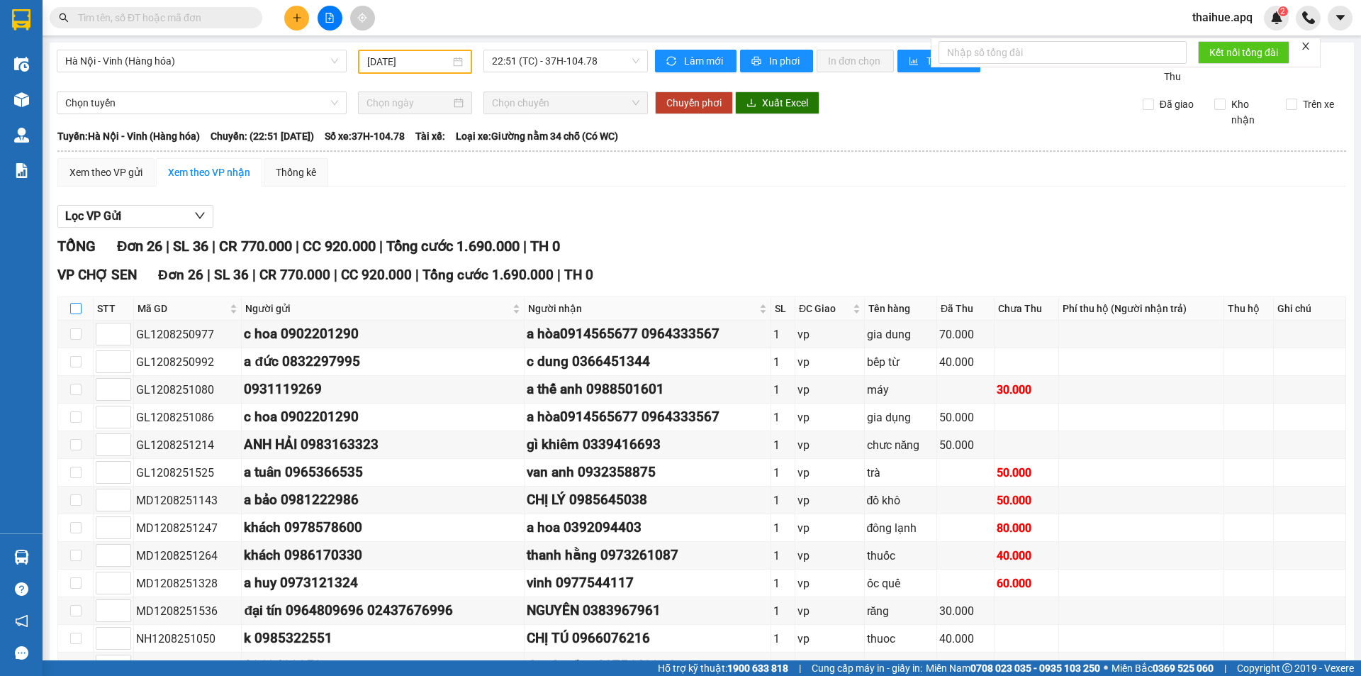
checkbox input "true"
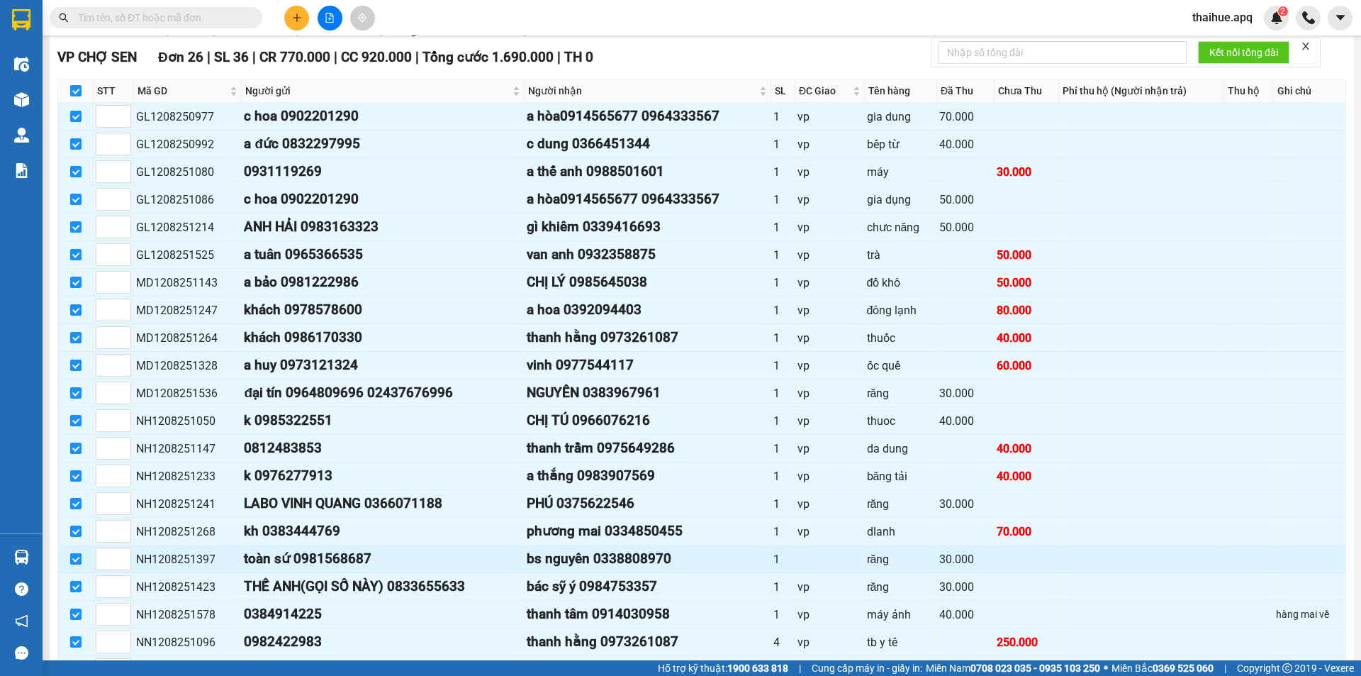
scroll to position [425, 0]
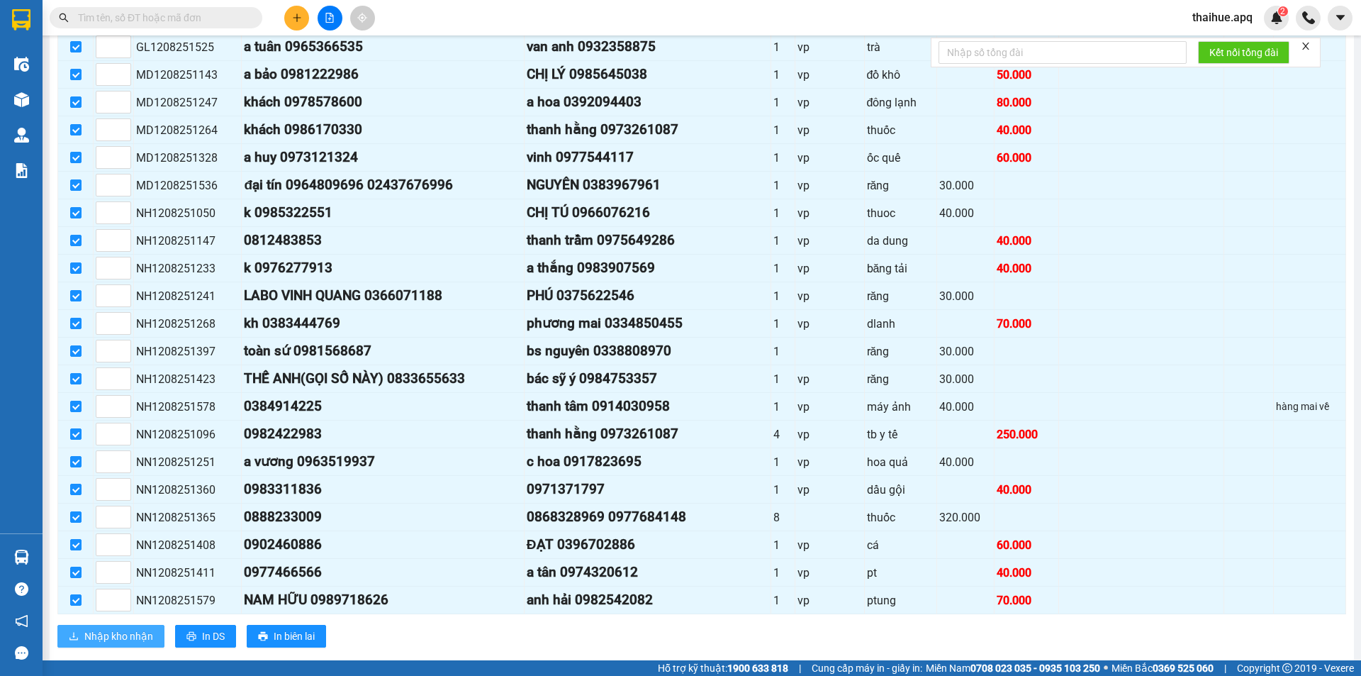
click at [103, 636] on span "Nhập kho nhận" at bounding box center [118, 636] width 69 height 16
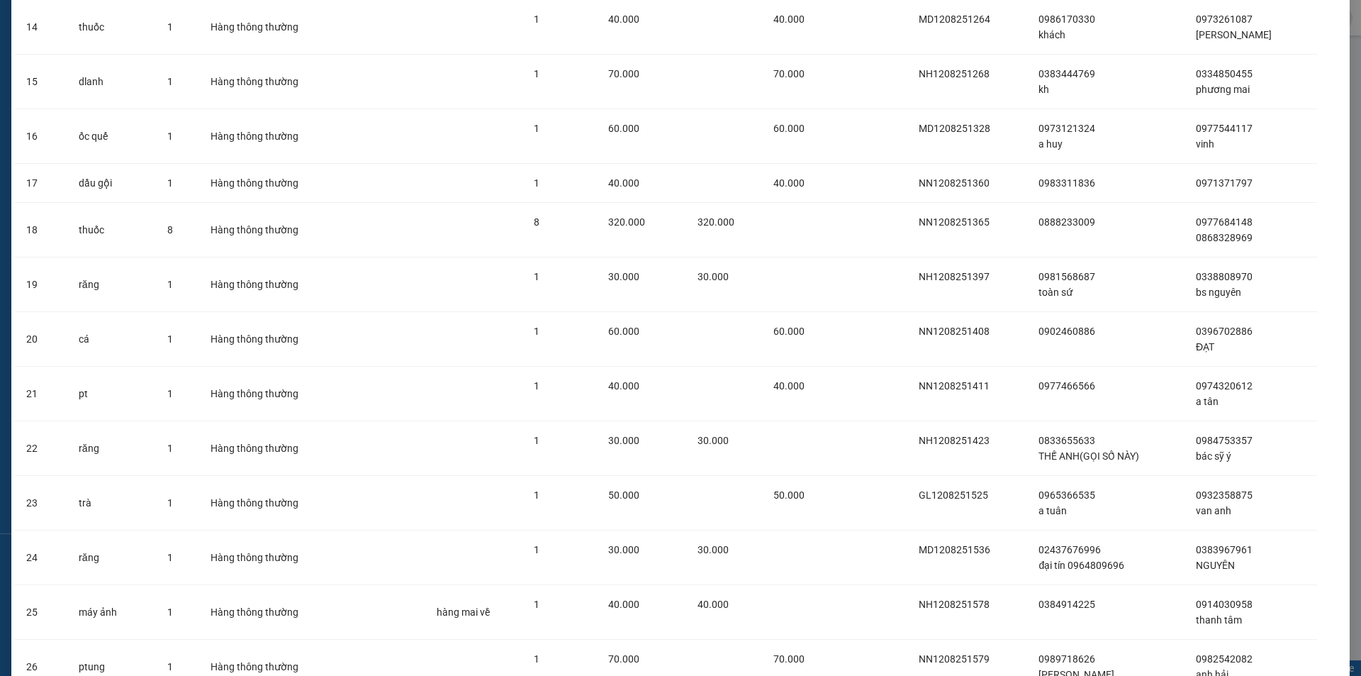
scroll to position [951, 0]
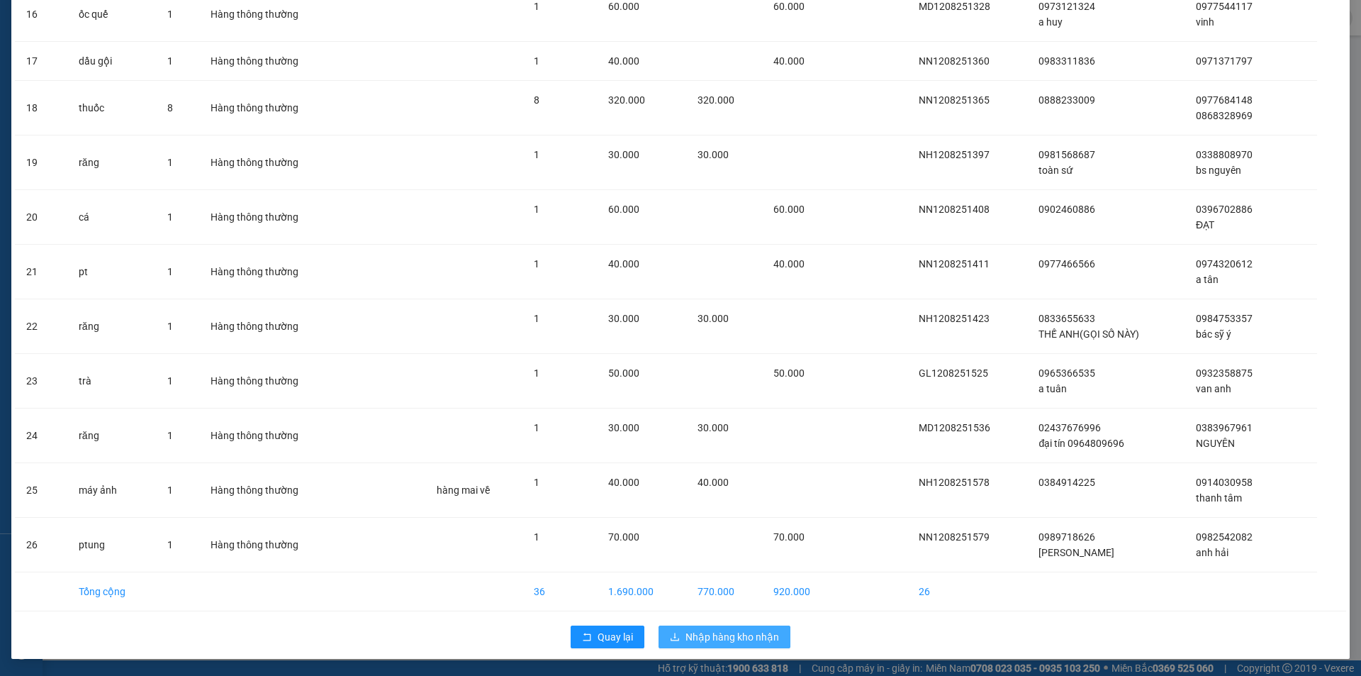
click at [730, 637] on span "Nhập hàng kho nhận" at bounding box center [732, 637] width 94 height 16
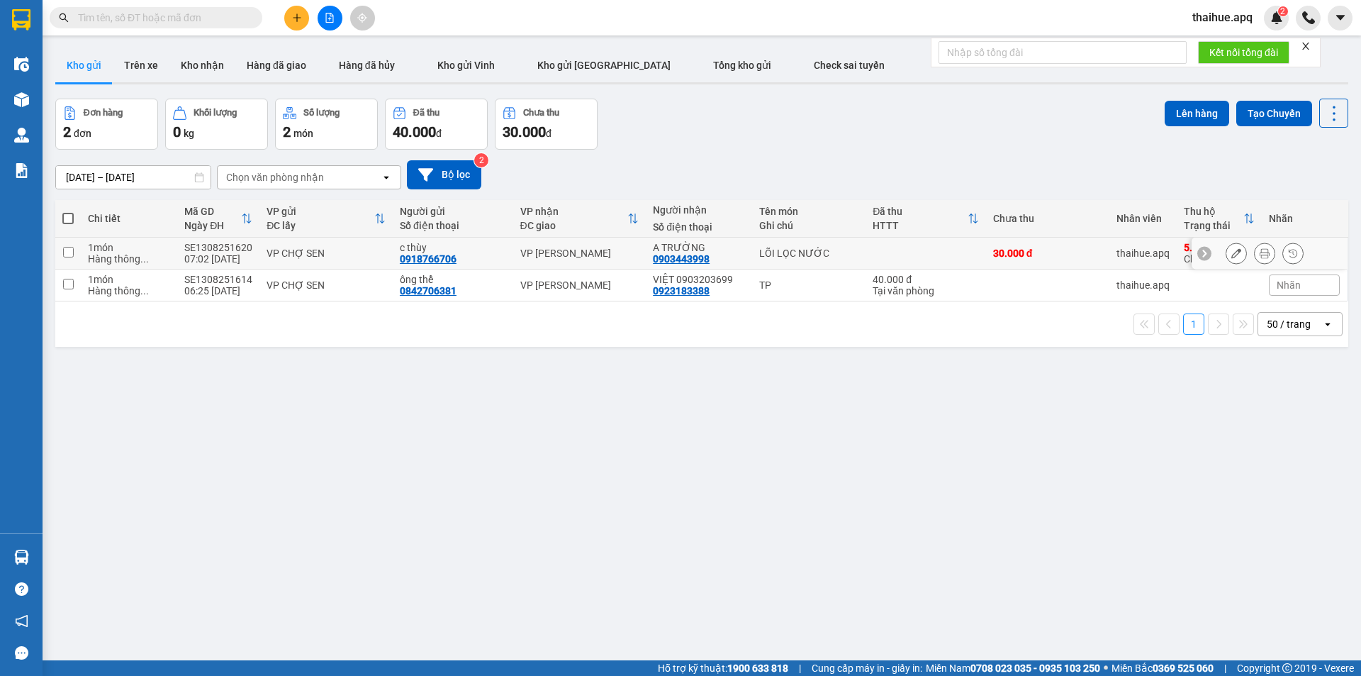
click at [156, 253] on div "Hàng thông ..." at bounding box center [129, 258] width 82 height 11
checkbox input "true"
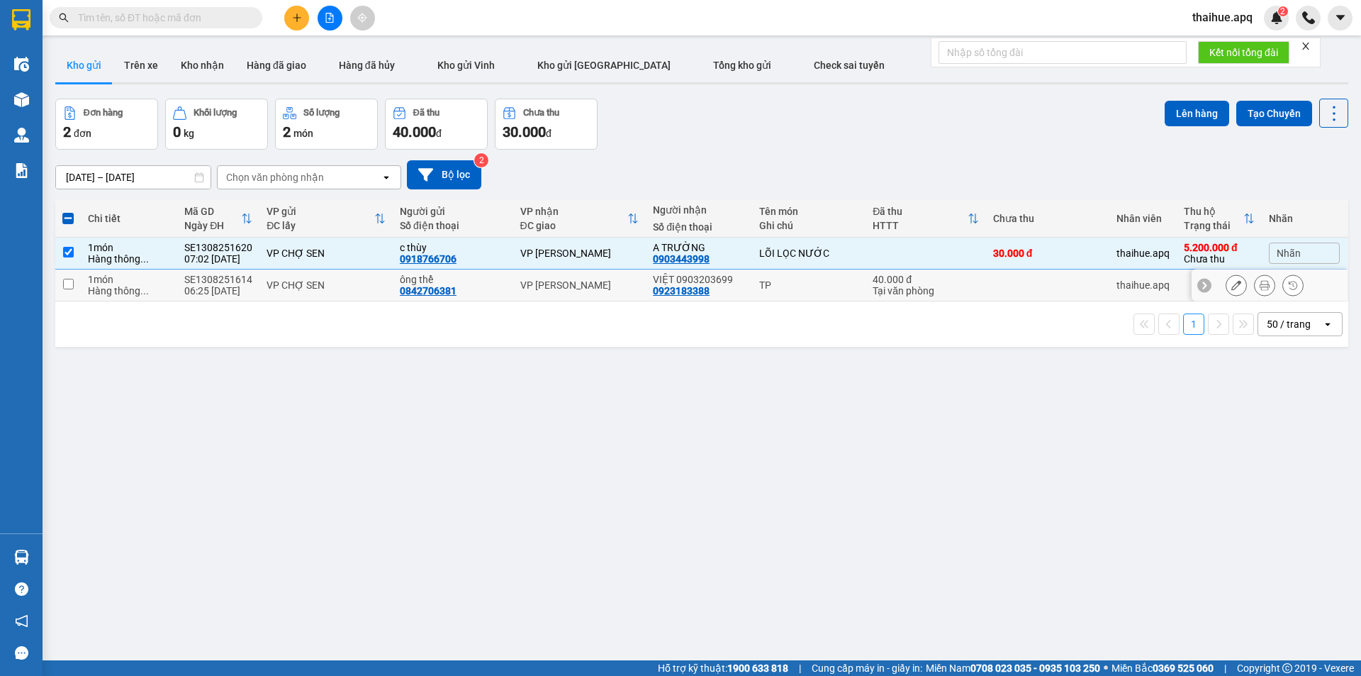
click at [173, 283] on td "1 món Hàng thông ..." at bounding box center [129, 285] width 96 height 32
checkbox input "true"
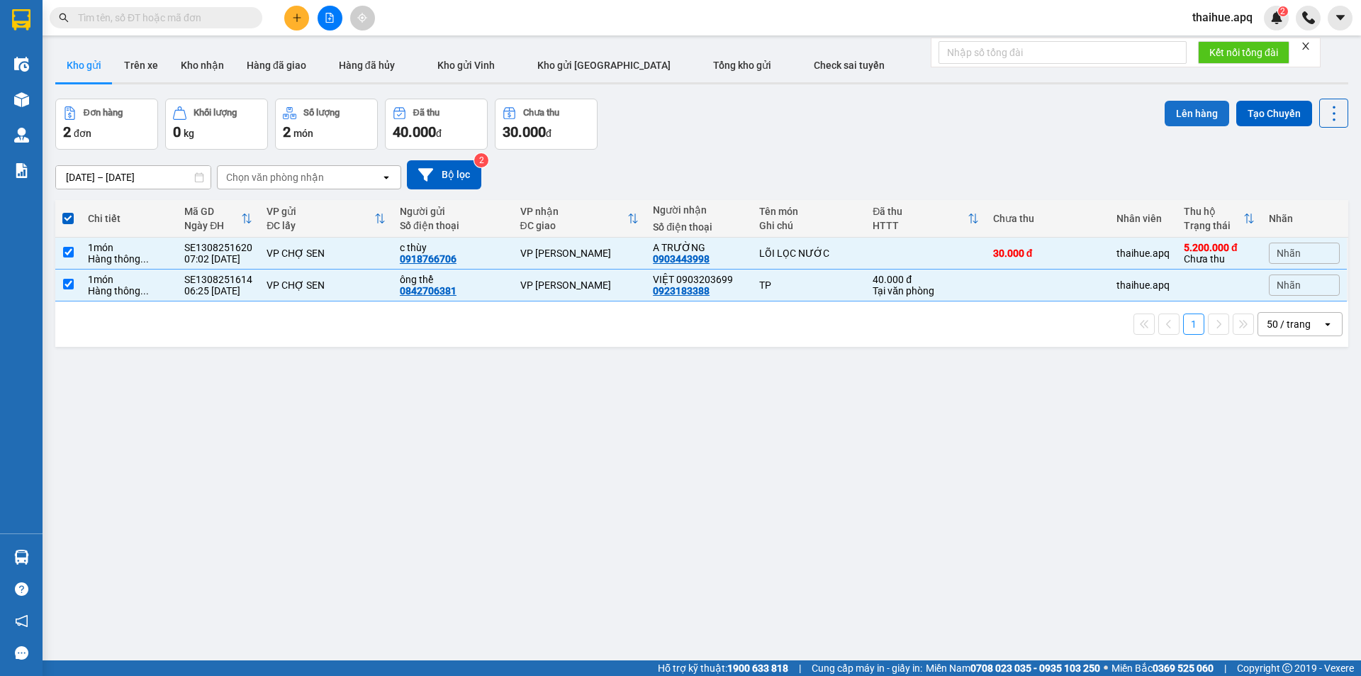
click at [1209, 114] on button "Lên hàng" at bounding box center [1197, 114] width 65 height 26
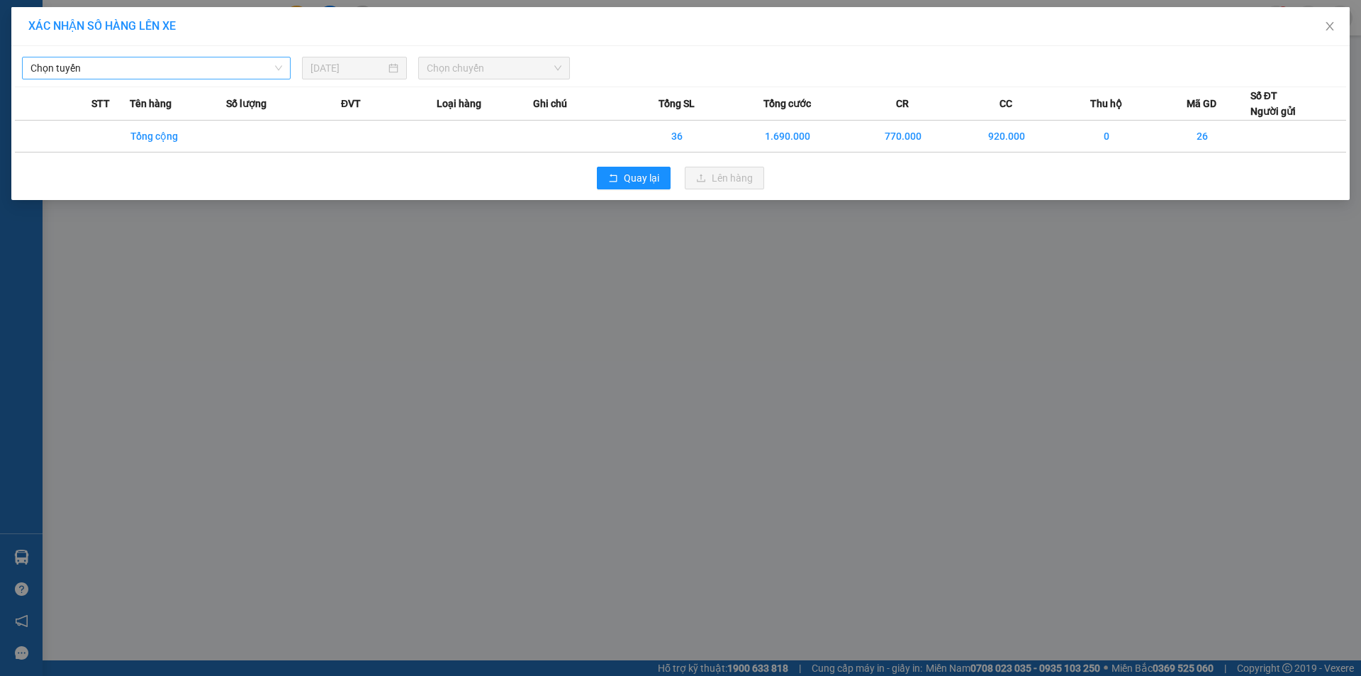
click at [256, 65] on span "Chọn tuyến" at bounding box center [156, 67] width 252 height 21
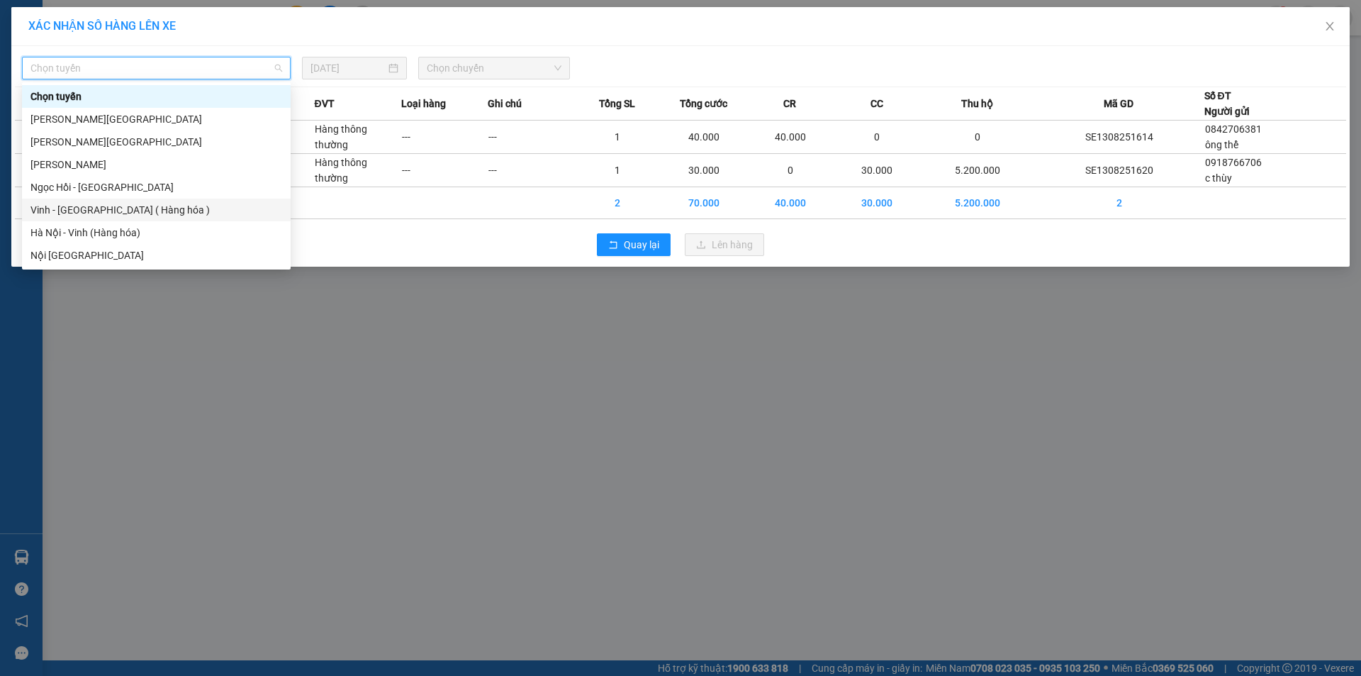
click at [163, 203] on div "Vinh - [GEOGRAPHIC_DATA] ( Hàng hóa )" at bounding box center [156, 210] width 252 height 16
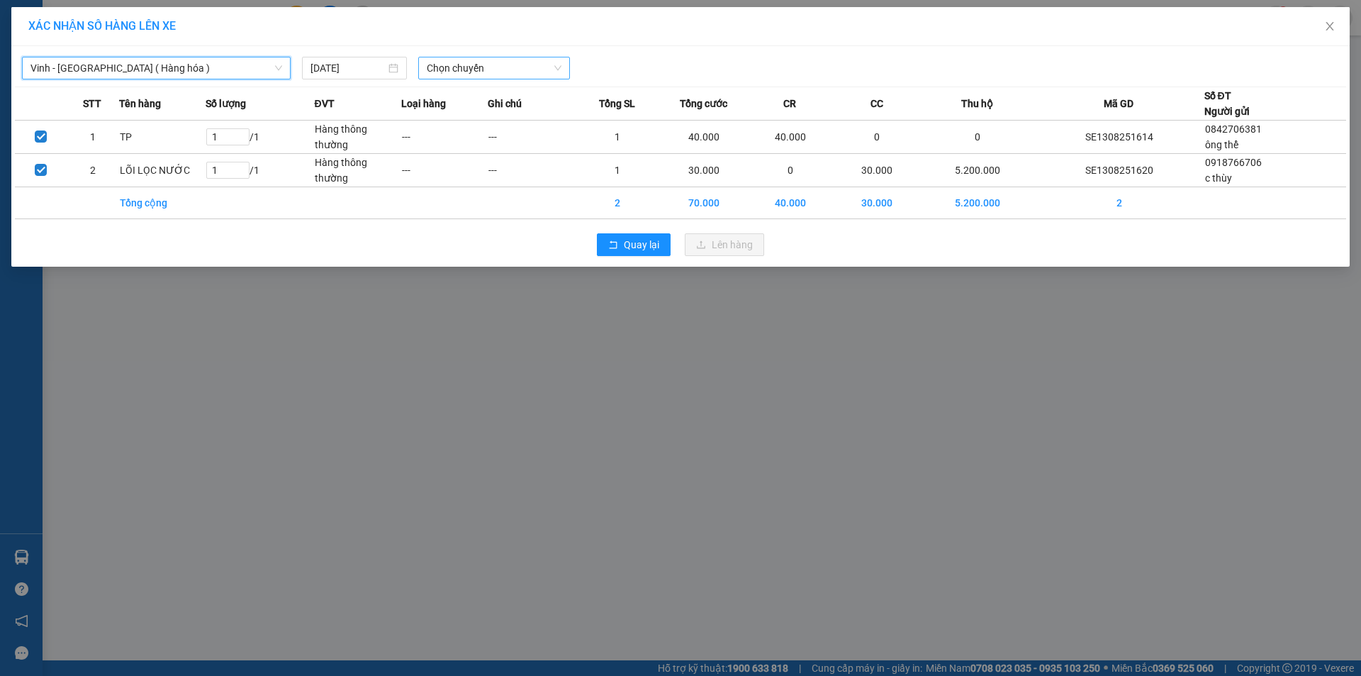
click at [447, 65] on span "Chọn chuyến" at bounding box center [494, 67] width 135 height 21
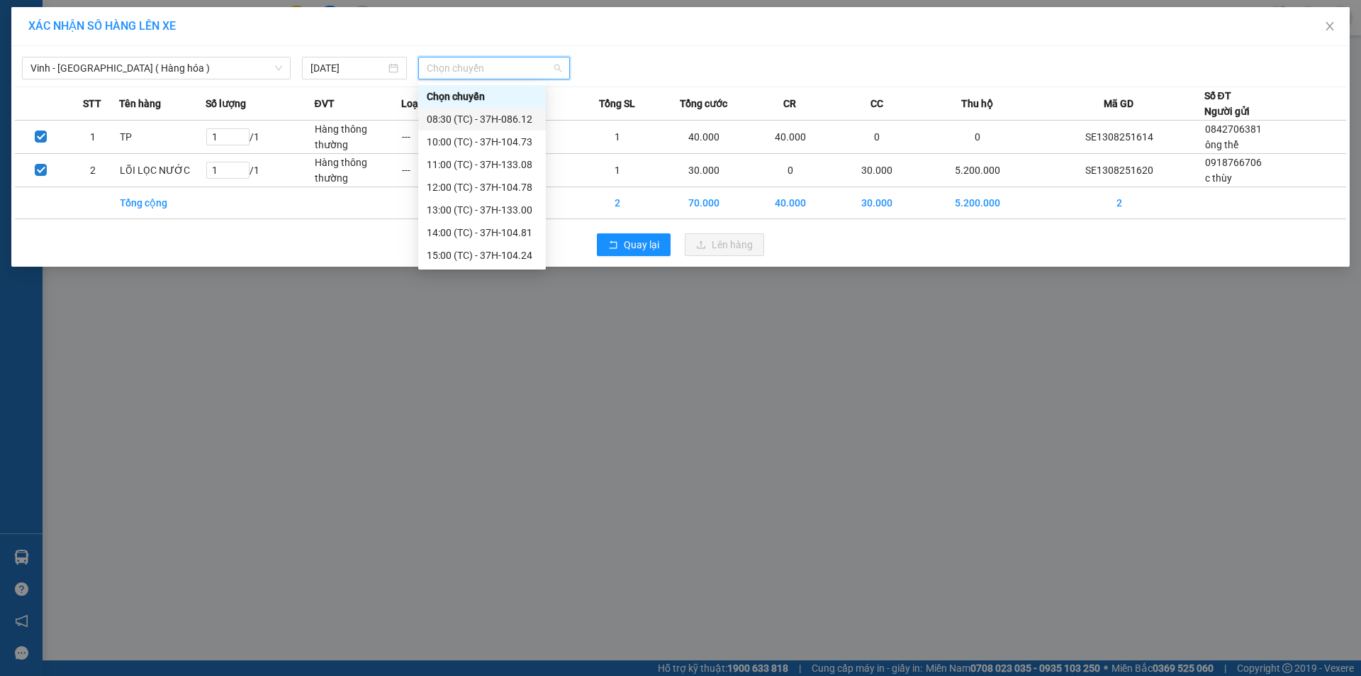
click at [470, 115] on div "08:30 (TC) - 37H-086.12" at bounding box center [482, 119] width 111 height 16
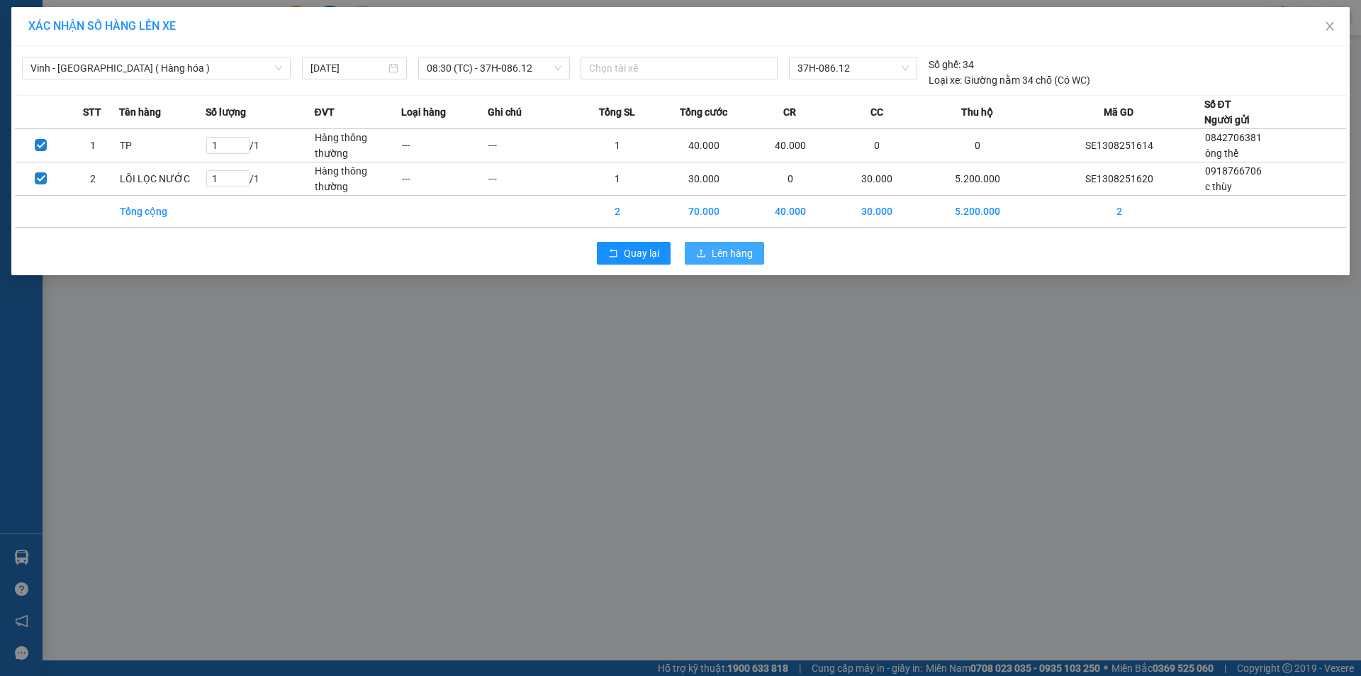
click at [739, 249] on span "Lên hàng" at bounding box center [732, 253] width 41 height 16
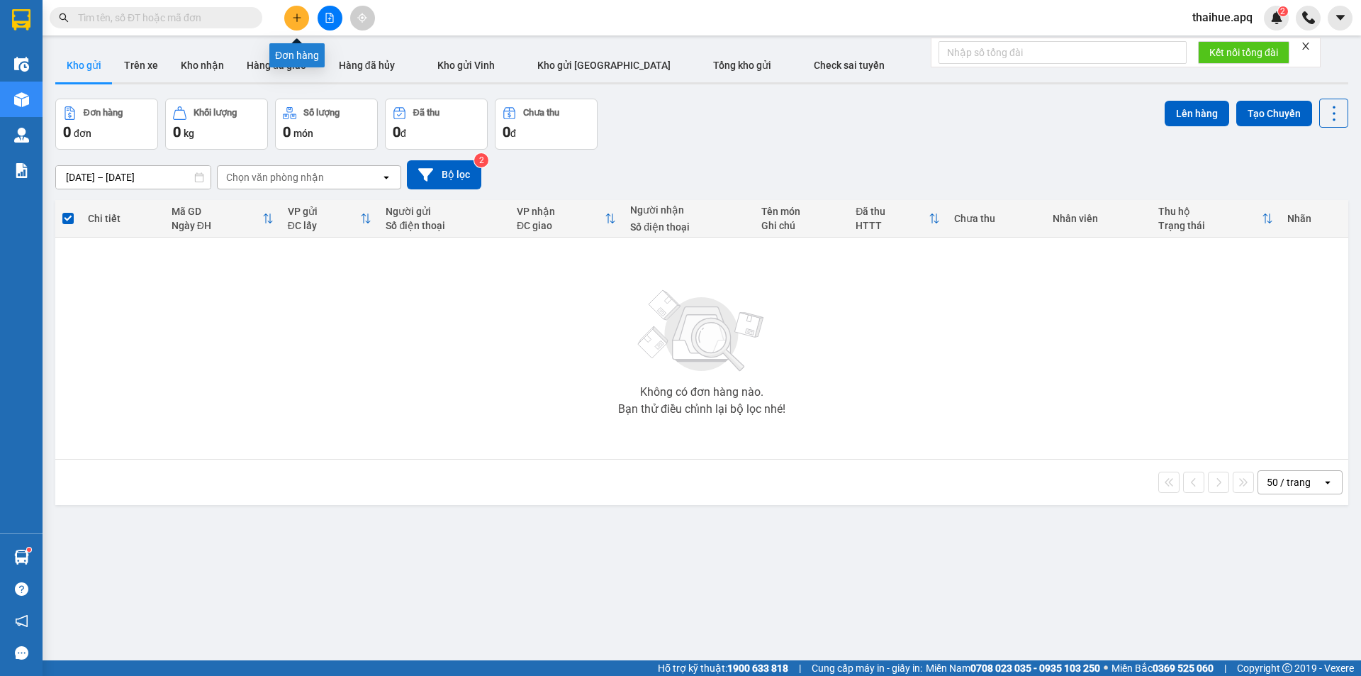
click at [287, 14] on button at bounding box center [296, 18] width 25 height 25
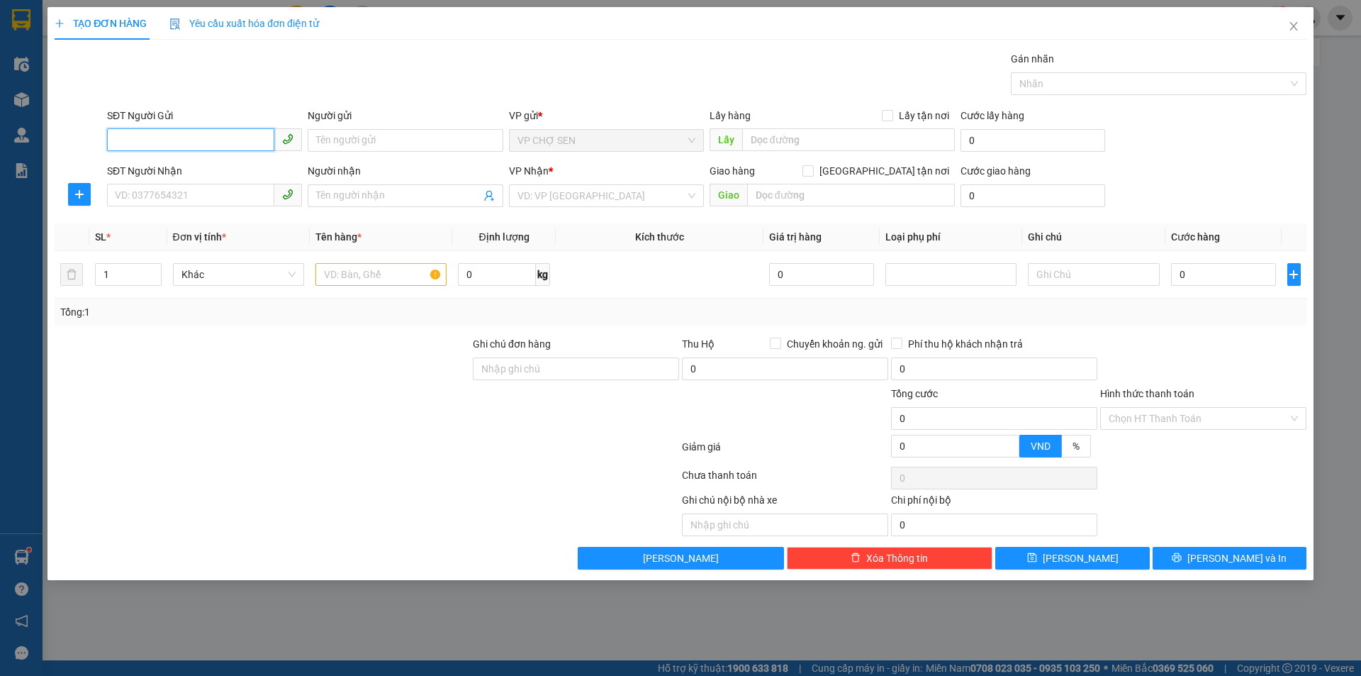
click at [206, 143] on input "SĐT Người Gửi" at bounding box center [190, 139] width 167 height 23
type input "0972098903"
click at [203, 169] on div "0972098903 - BỐ THUẬN" at bounding box center [205, 169] width 178 height 16
type input "BỐ THUẬN"
checkbox input "true"
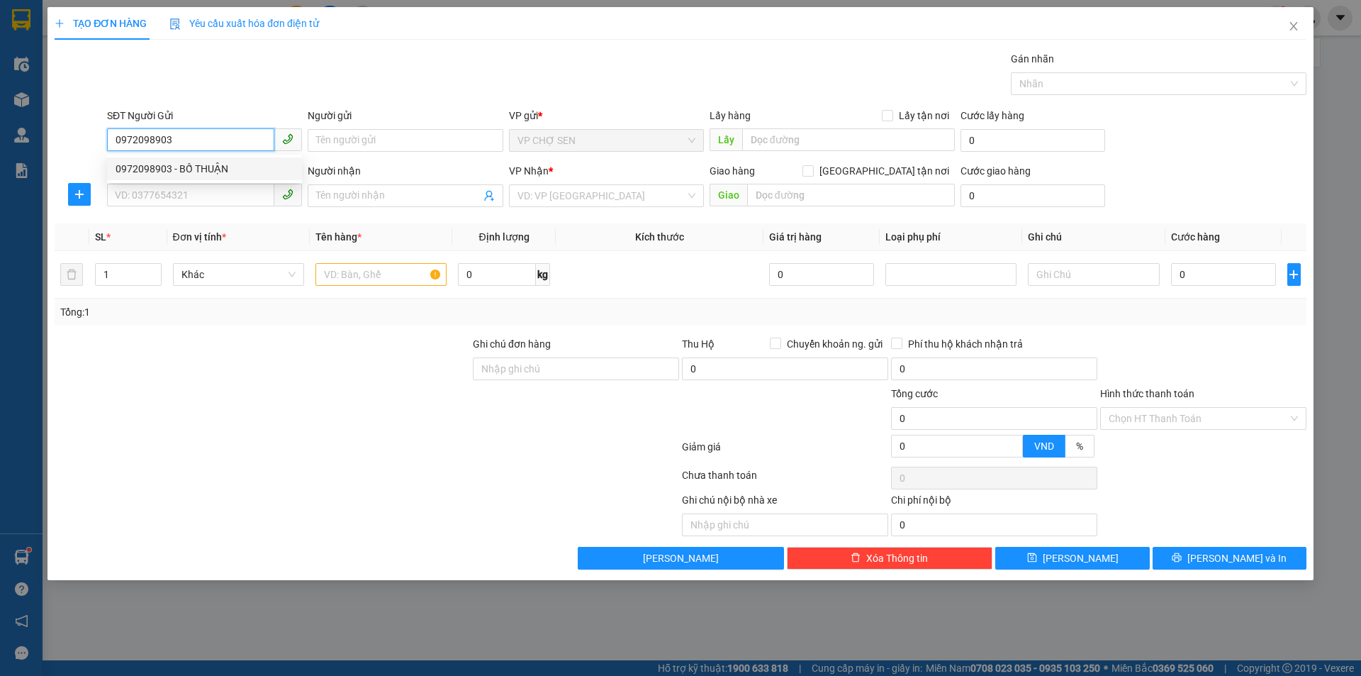
type input "NAM ĐÀN"
type input "0972098903"
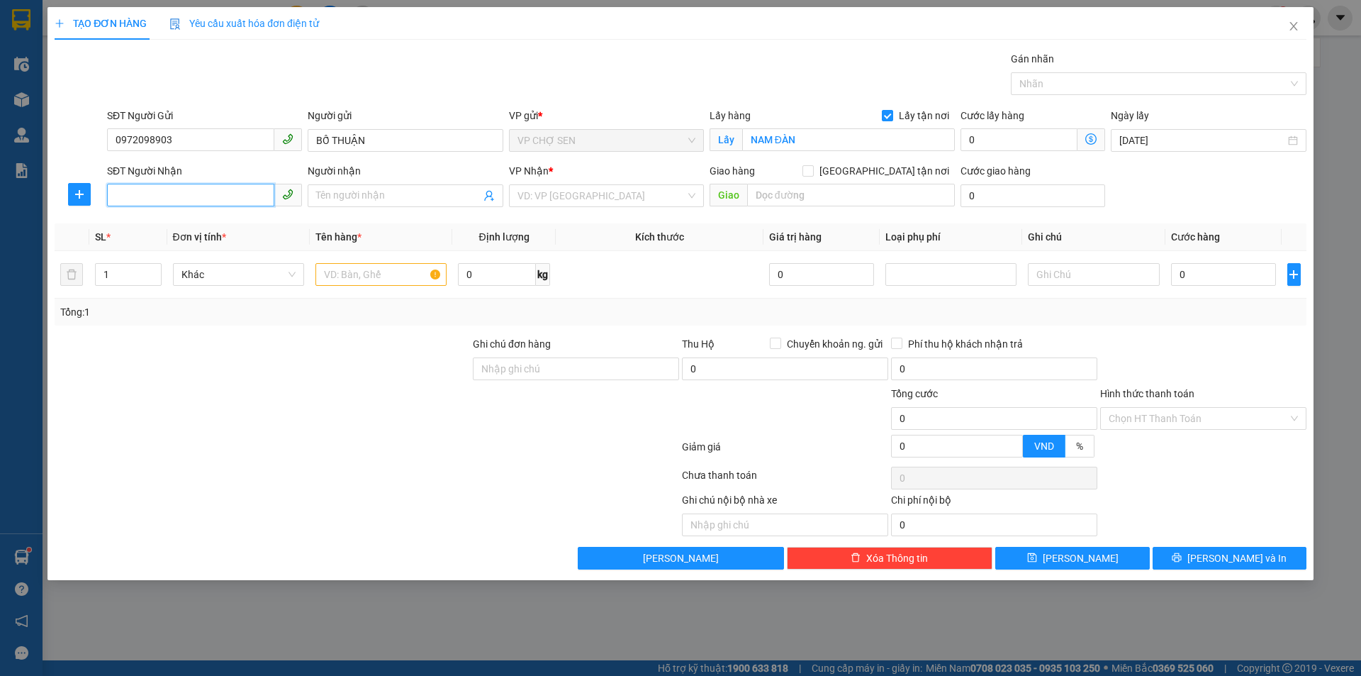
click at [203, 192] on input "SĐT Người Nhận" at bounding box center [190, 195] width 167 height 23
click at [196, 269] on div "0942041555 - a quang" at bounding box center [205, 270] width 178 height 16
type input "0942041555"
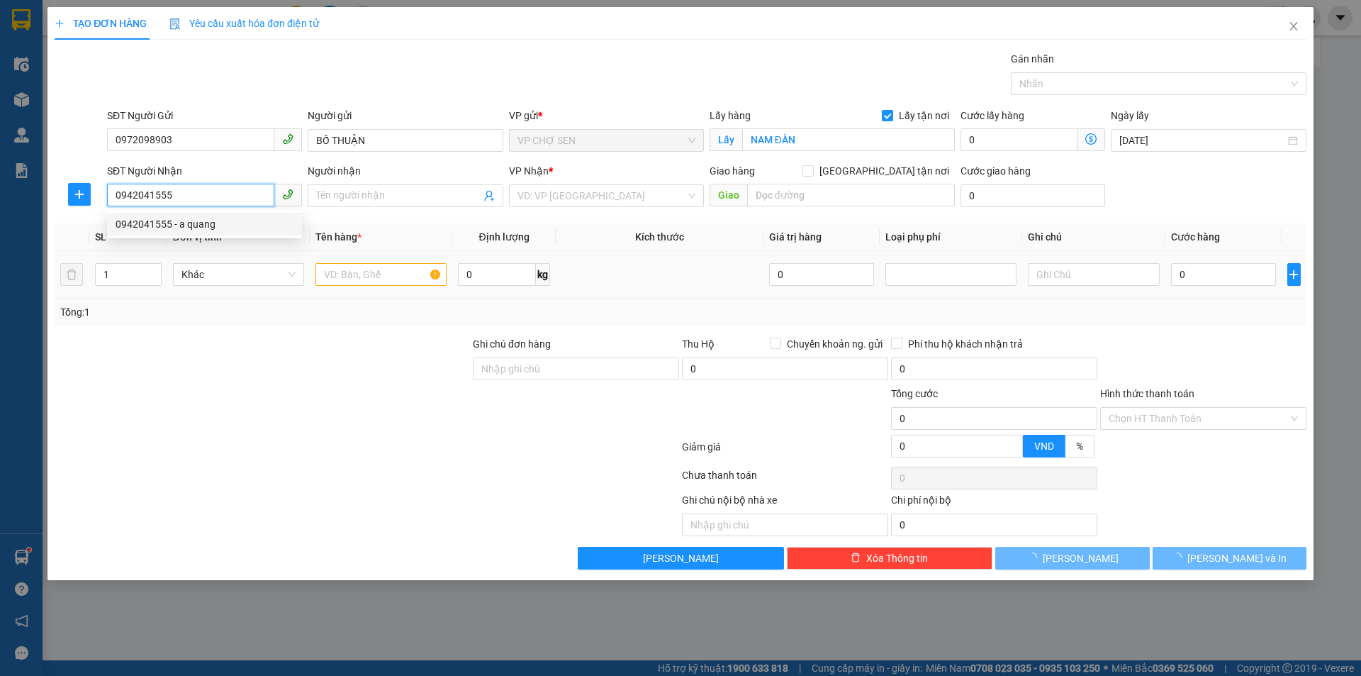
type input "a quang"
type input "mỹ đình"
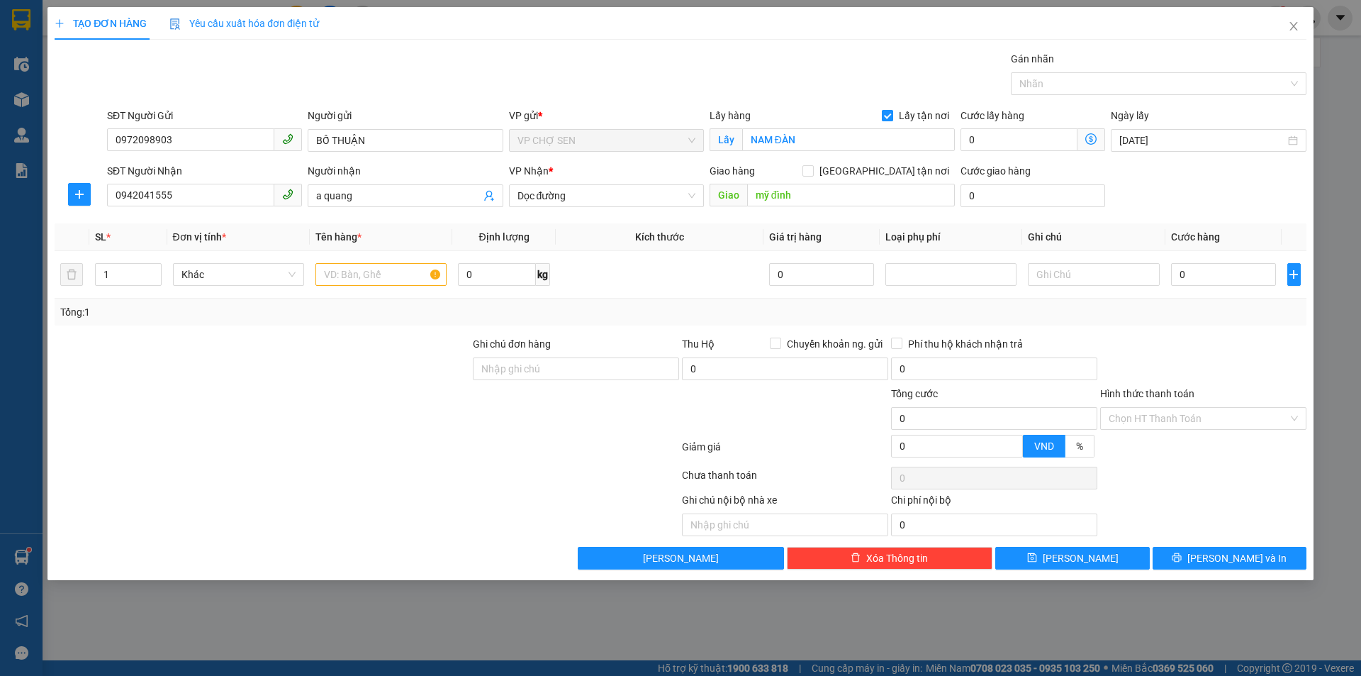
click at [891, 117] on input "Lấy tận nơi" at bounding box center [887, 115] width 10 height 10
checkbox input "false"
click at [875, 125] on div "Lấy hàng Lấy tận nơi" at bounding box center [832, 118] width 245 height 21
click at [866, 134] on input "NAM ĐÀN" at bounding box center [848, 139] width 213 height 23
click at [805, 190] on input "mỹ đình" at bounding box center [851, 195] width 208 height 23
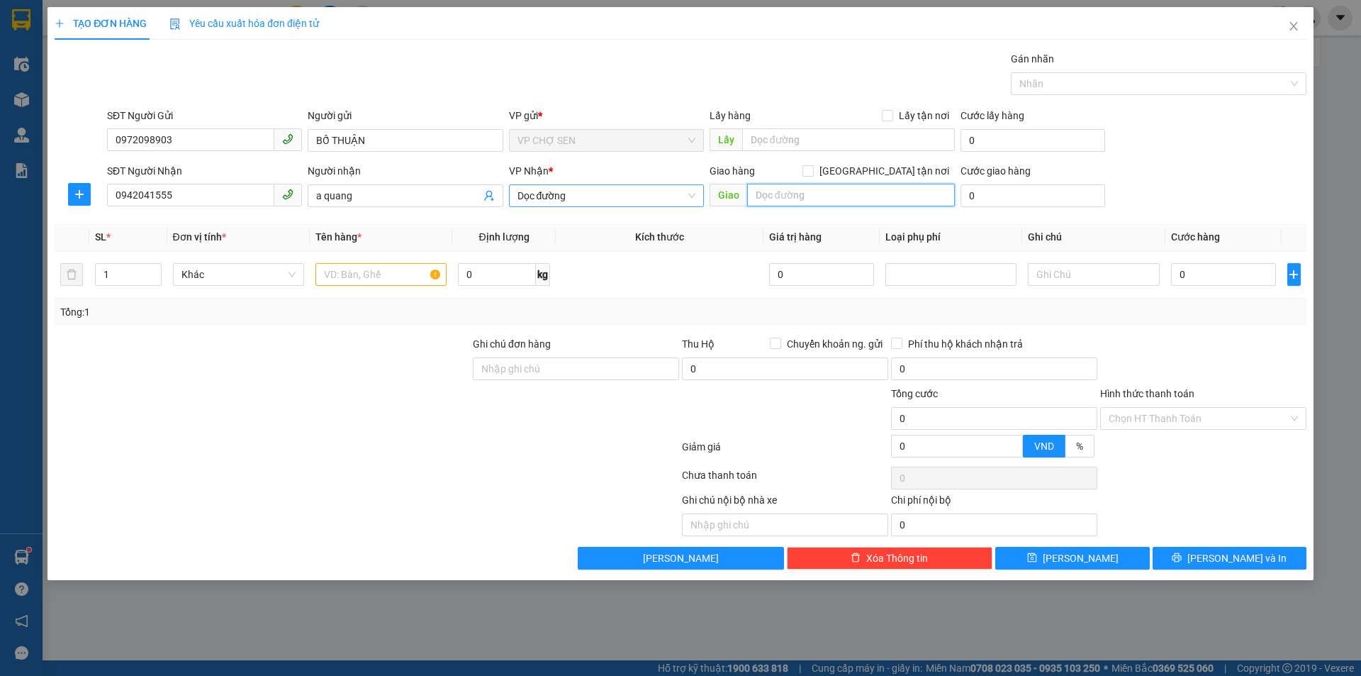
click at [642, 201] on span "Dọc đường" at bounding box center [606, 195] width 178 height 21
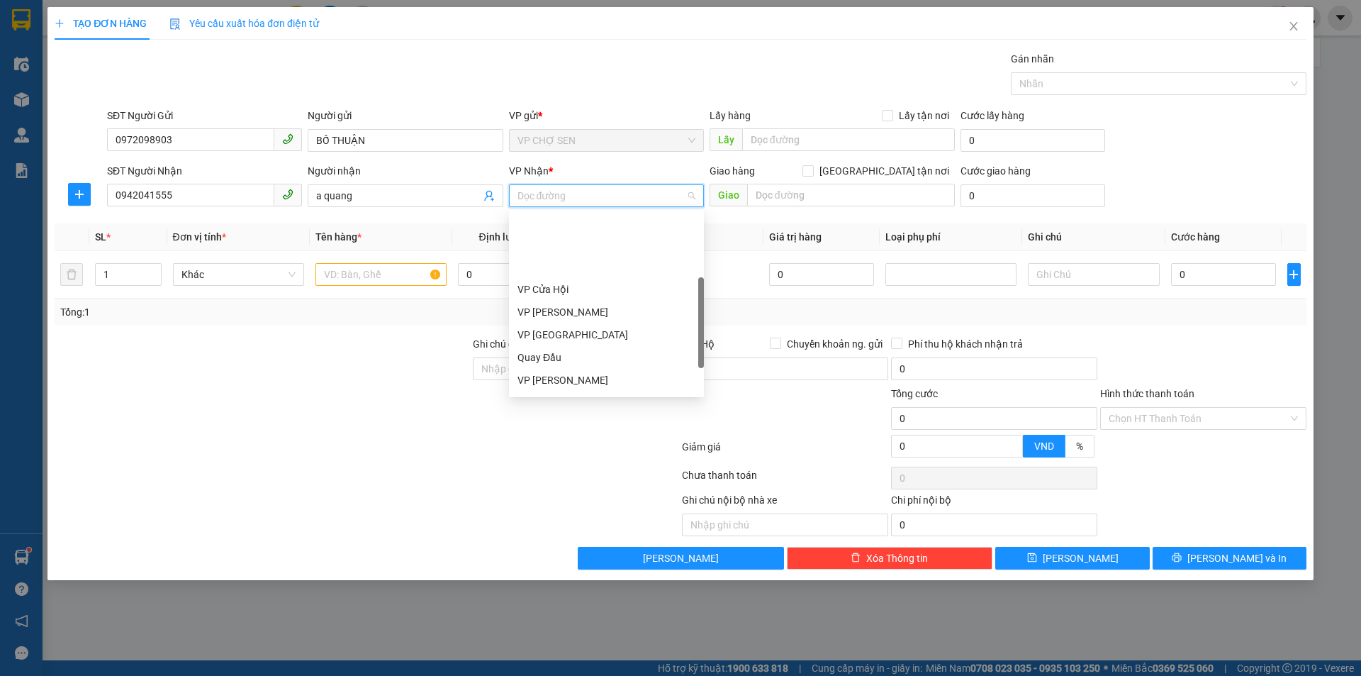
scroll to position [204, 0]
click at [569, 291] on div "VP MỸ ĐÌNH" at bounding box center [606, 292] width 178 height 16
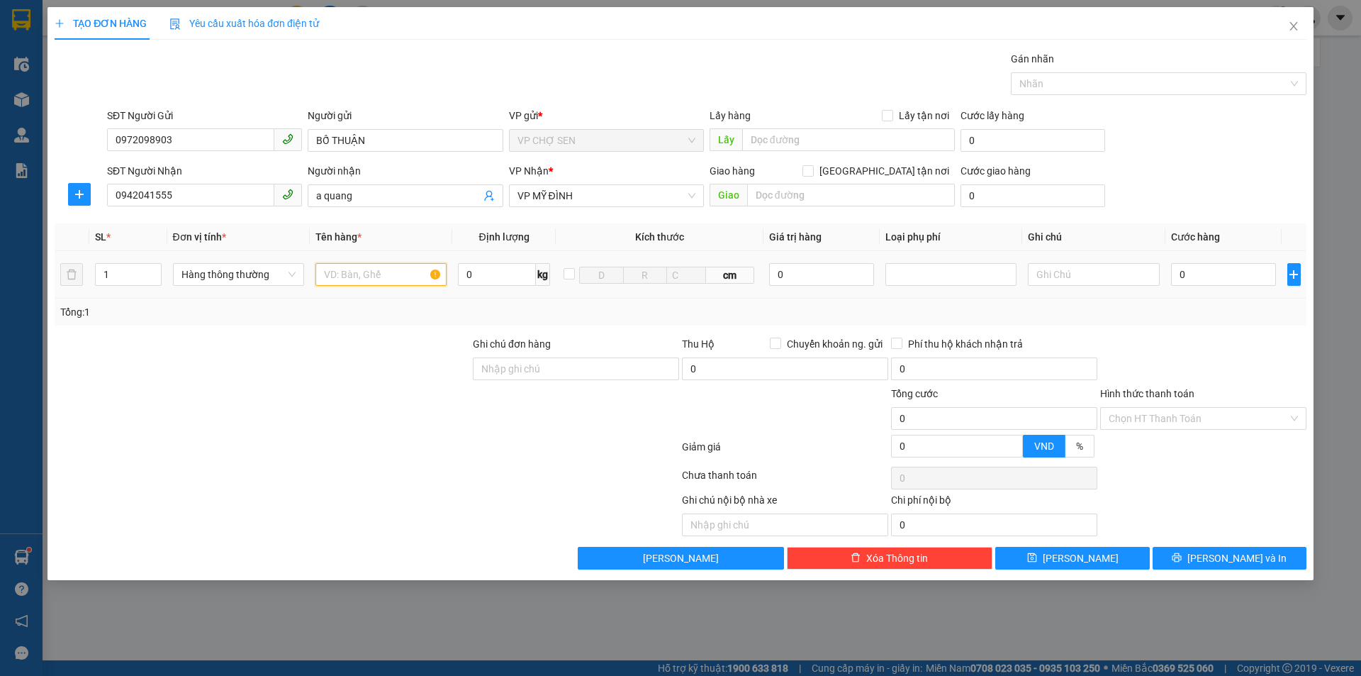
click at [367, 269] on input "text" at bounding box center [380, 274] width 131 height 23
type input "TP"
type input "2"
click at [150, 270] on span "up" at bounding box center [154, 271] width 9 height 9
click at [1247, 278] on input "0" at bounding box center [1224, 274] width 106 height 23
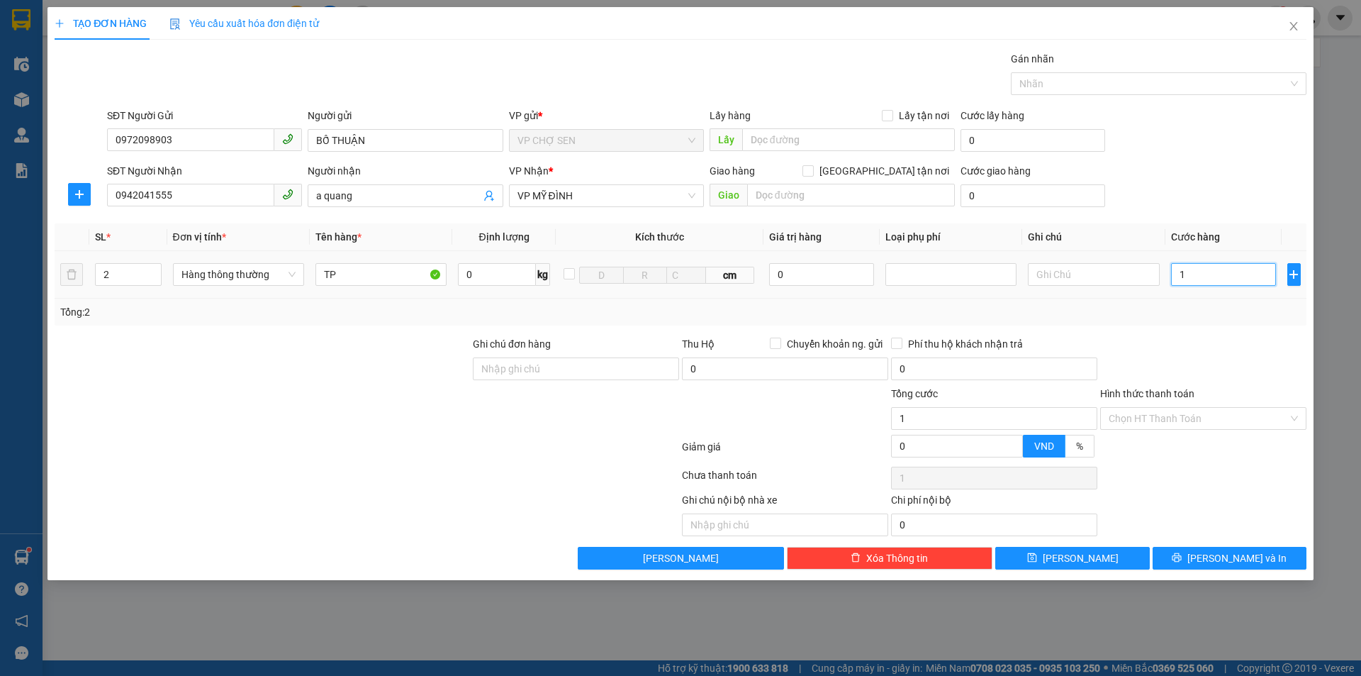
type input "1"
type input "10"
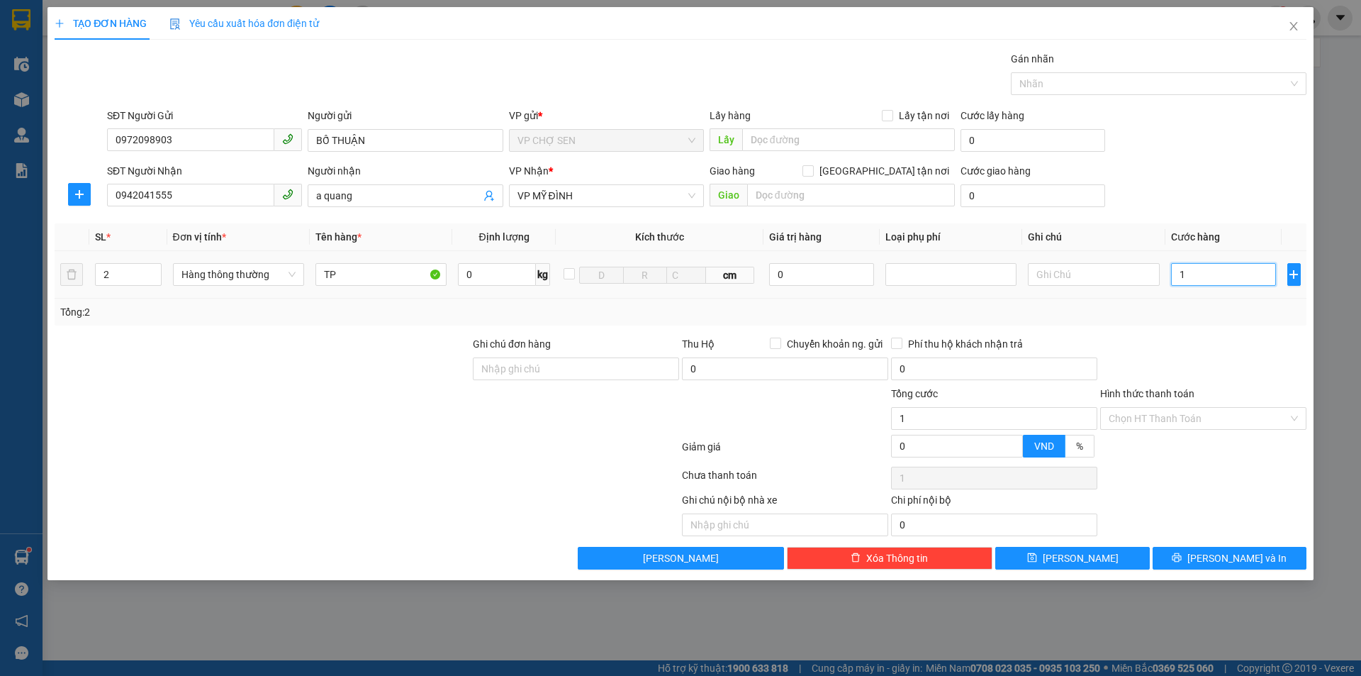
type input "10"
type input "100"
type input "1.000"
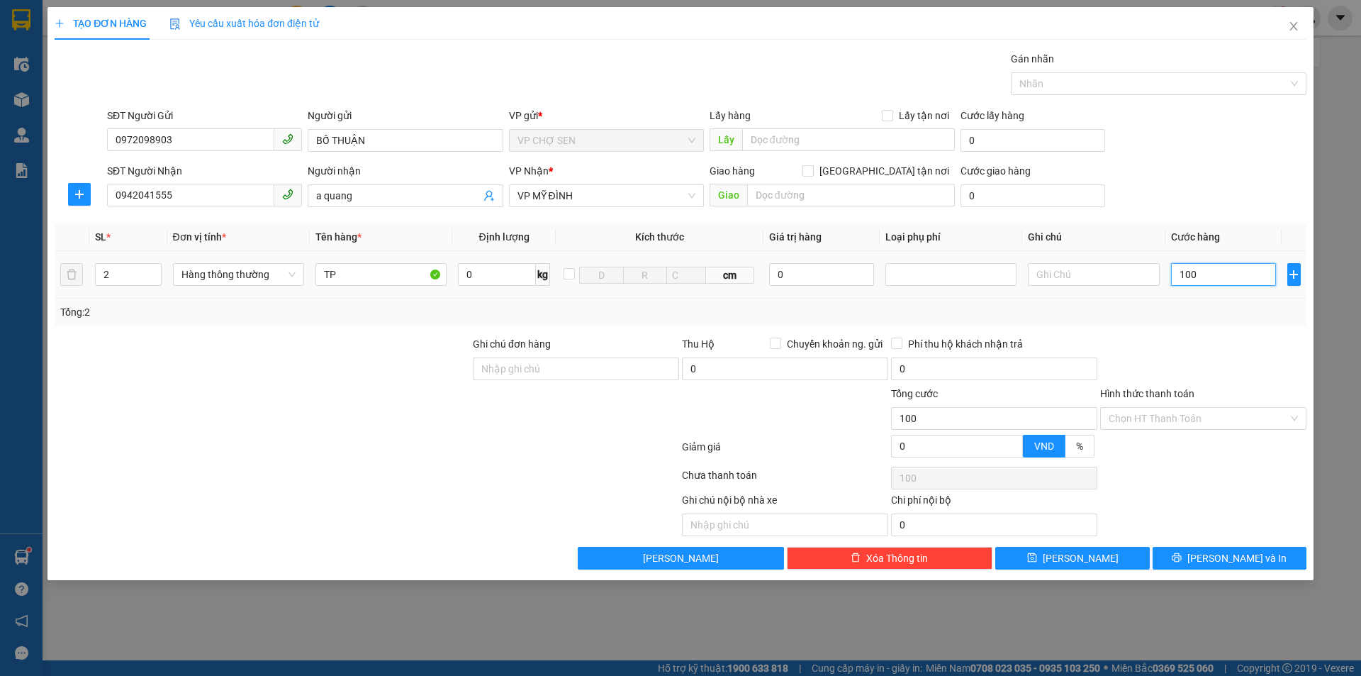
type input "1.000"
type input "10.000"
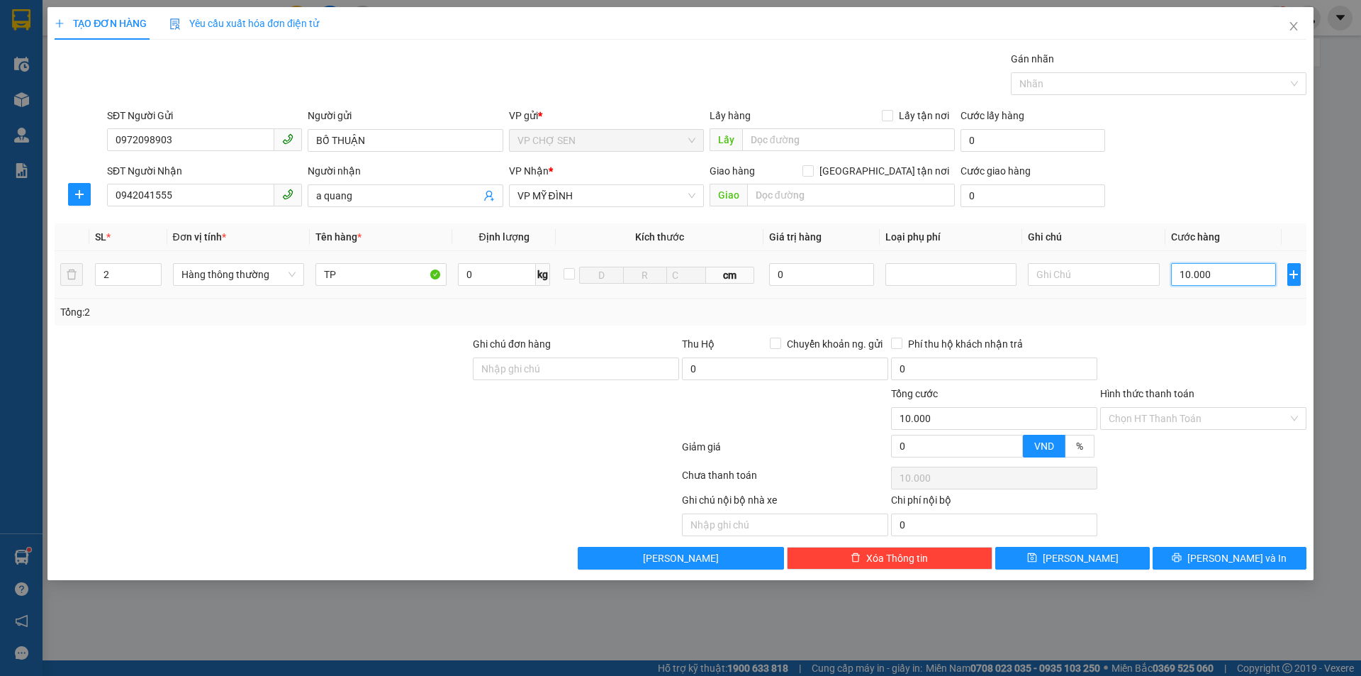
type input "100.000"
click at [1178, 422] on input "Hình thức thanh toán" at bounding box center [1198, 418] width 179 height 21
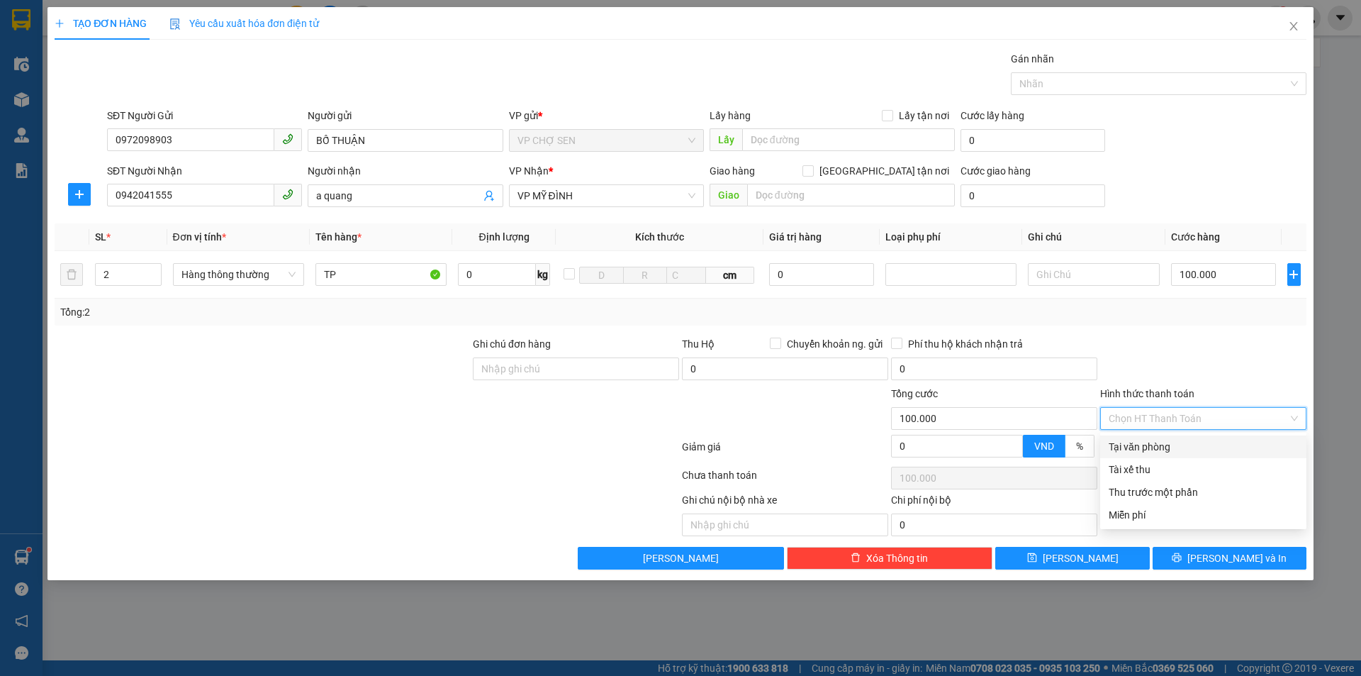
click at [1171, 448] on div "Tại văn phòng" at bounding box center [1203, 447] width 189 height 16
type input "0"
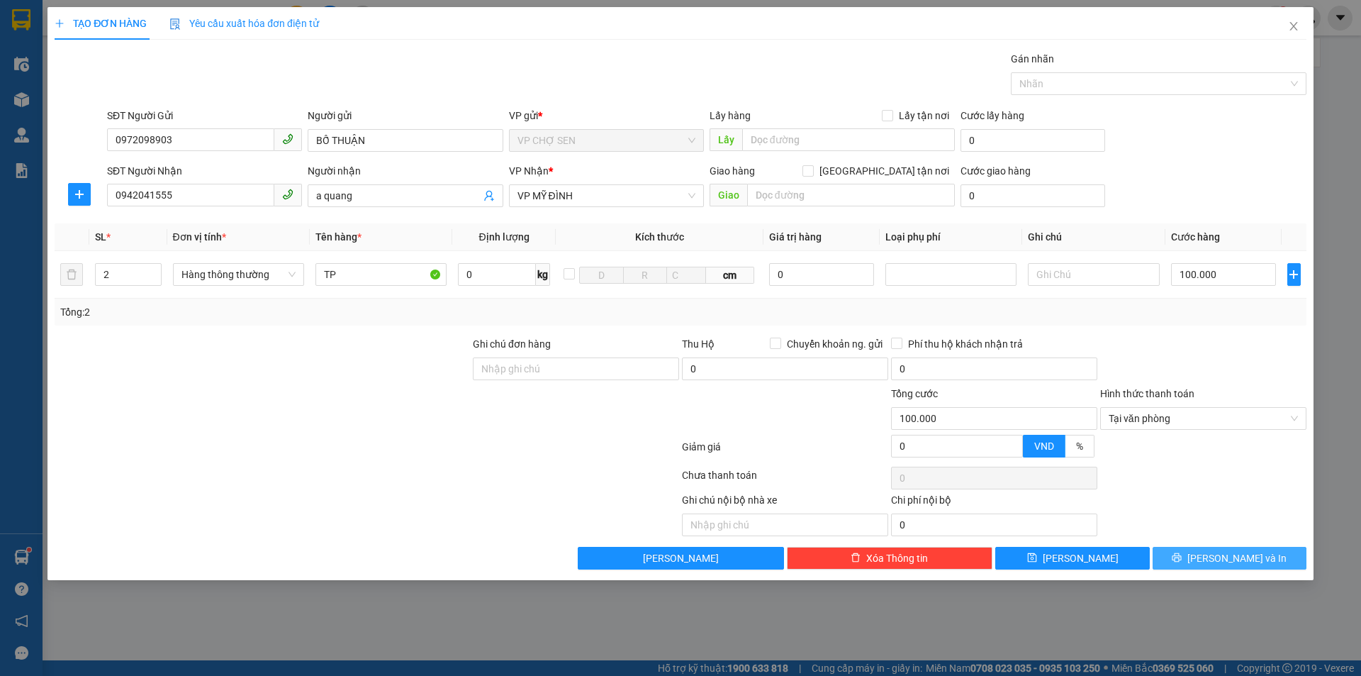
click at [1189, 562] on button "[PERSON_NAME] và In" at bounding box center [1230, 558] width 154 height 23
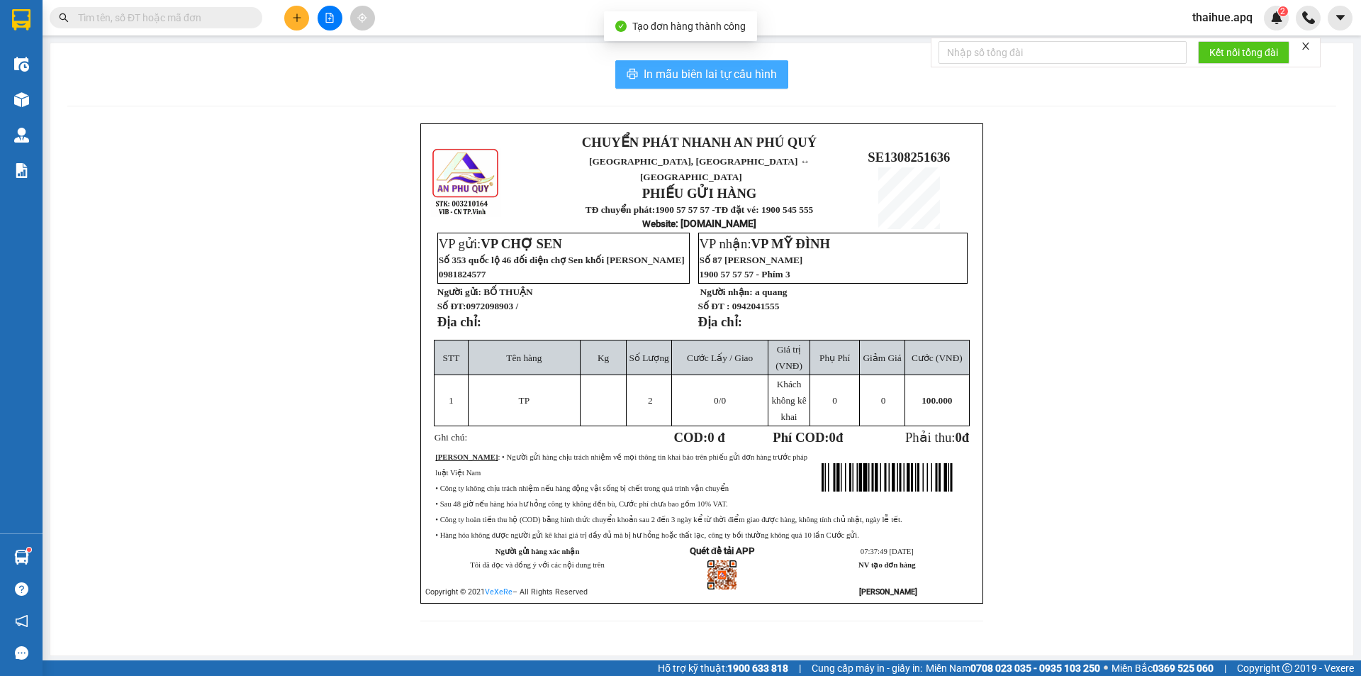
click at [718, 77] on span "In mẫu biên lai tự cấu hình" at bounding box center [710, 74] width 133 height 18
